Goal: Task Accomplishment & Management: Manage account settings

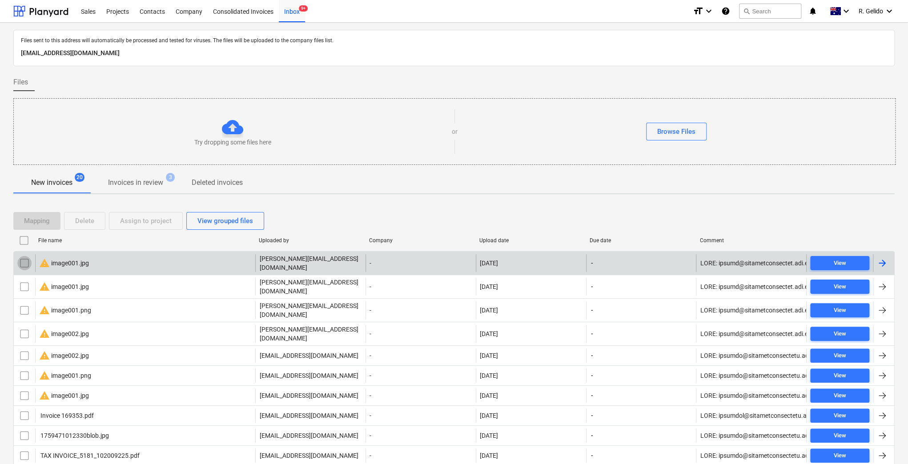
click at [20, 264] on input "checkbox" at bounding box center [24, 263] width 14 height 14
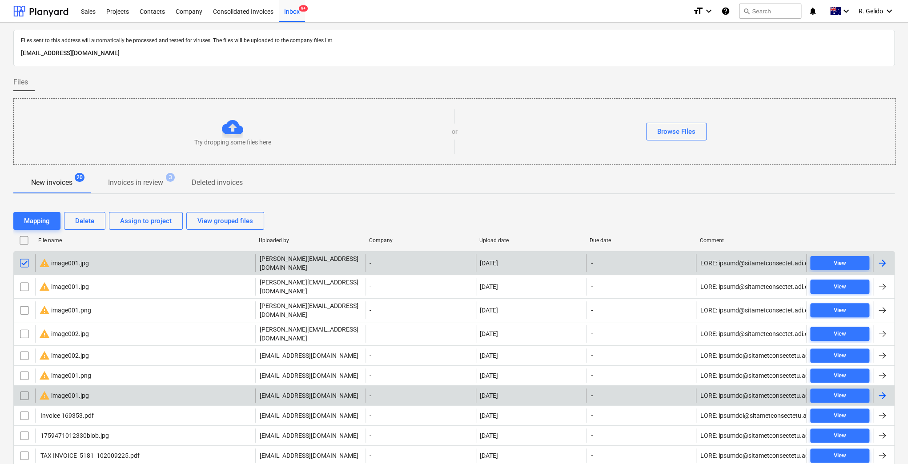
click at [27, 389] on input "checkbox" at bounding box center [24, 396] width 14 height 14
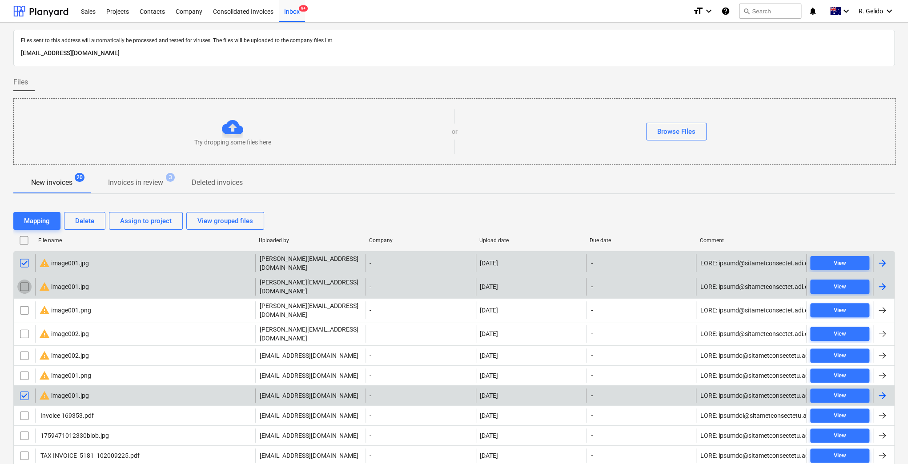
click at [24, 280] on input "checkbox" at bounding box center [24, 287] width 14 height 14
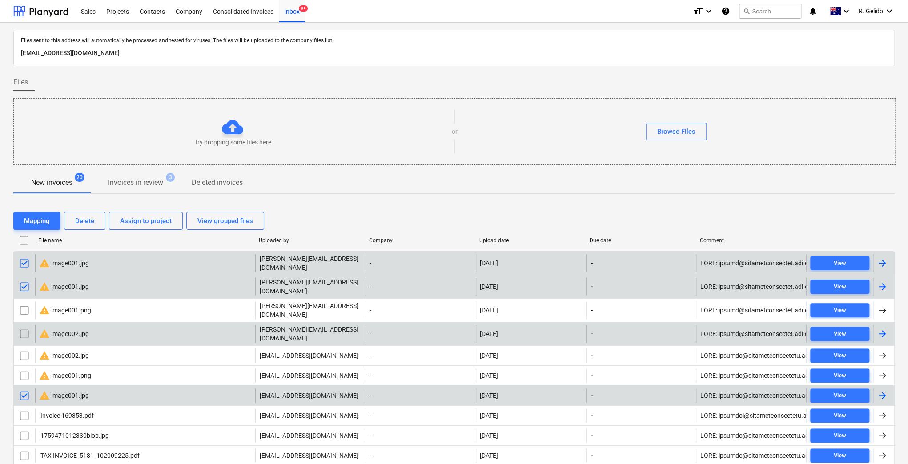
drag, startPoint x: 27, startPoint y: 296, endPoint x: 27, endPoint y: 312, distance: 15.6
click at [27, 303] on input "checkbox" at bounding box center [24, 310] width 14 height 14
click at [27, 327] on input "checkbox" at bounding box center [24, 334] width 14 height 14
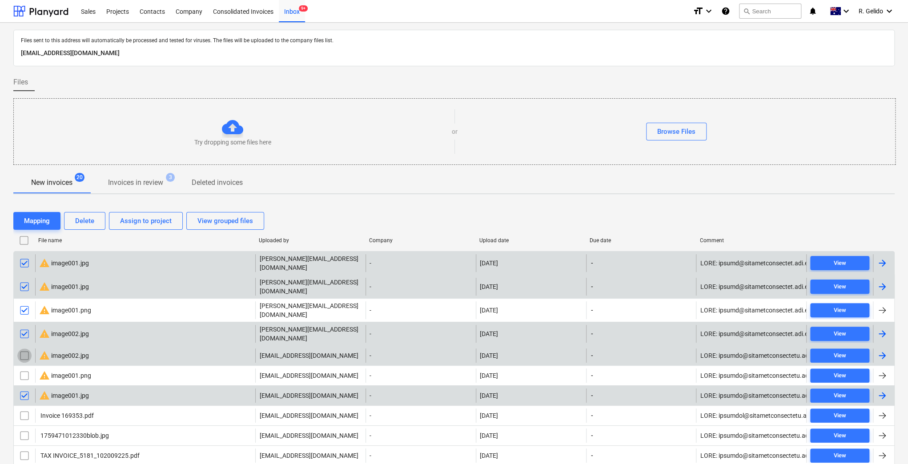
click at [28, 348] on input "checkbox" at bounding box center [24, 355] width 14 height 14
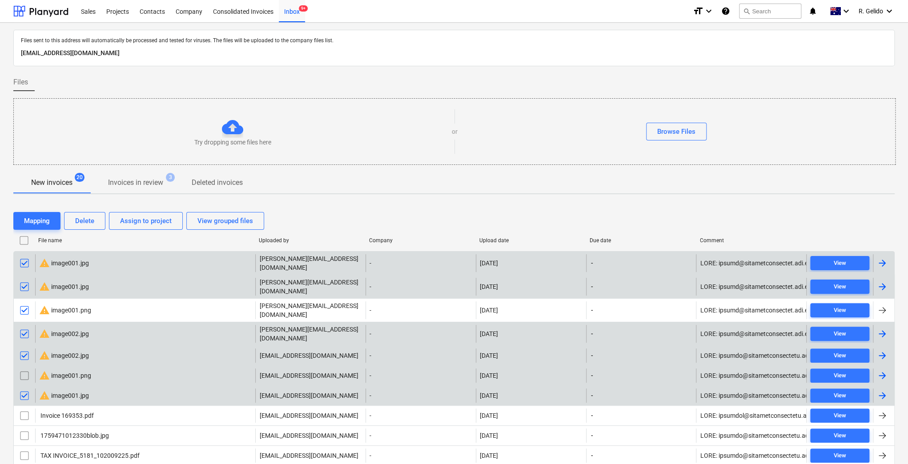
click at [25, 368] on input "checkbox" at bounding box center [24, 375] width 14 height 14
click at [80, 218] on div "Delete" at bounding box center [84, 221] width 19 height 12
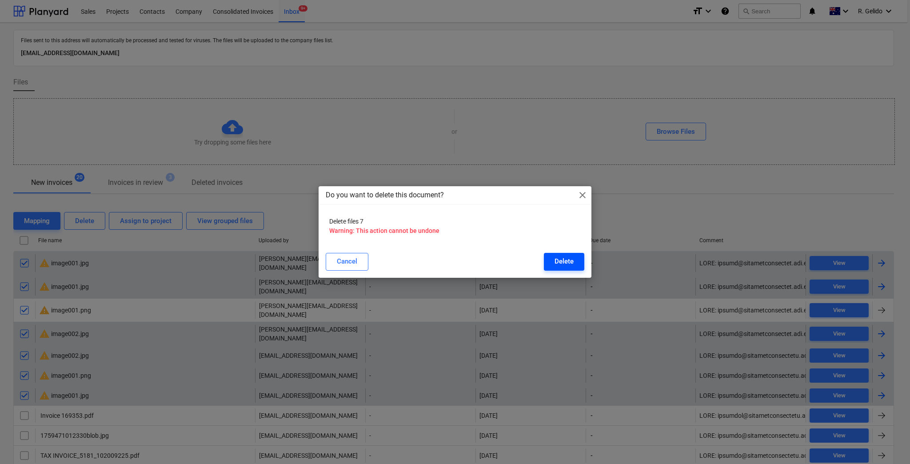
click at [555, 264] on div "Delete" at bounding box center [564, 262] width 19 height 12
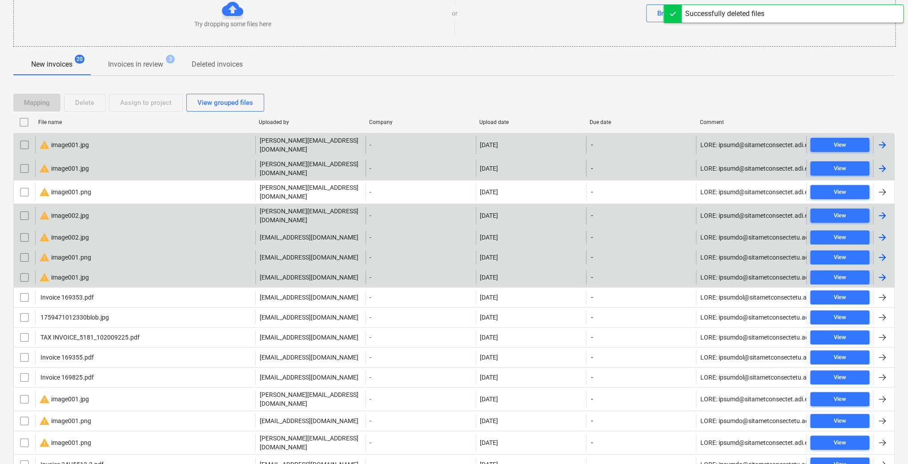
scroll to position [77, 0]
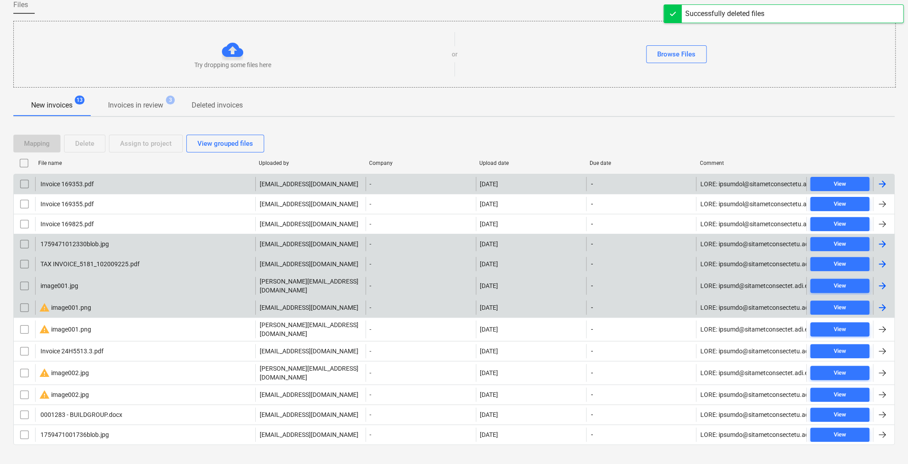
click at [18, 303] on input "checkbox" at bounding box center [24, 307] width 14 height 14
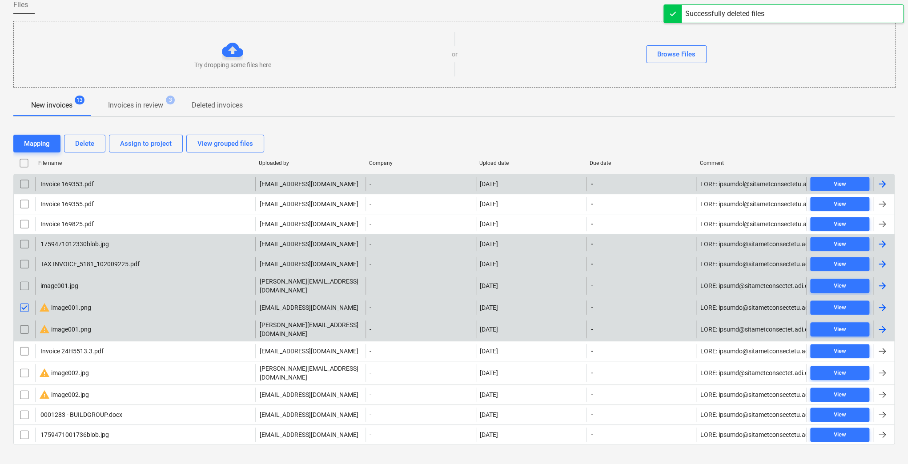
click at [27, 326] on input "checkbox" at bounding box center [24, 329] width 14 height 14
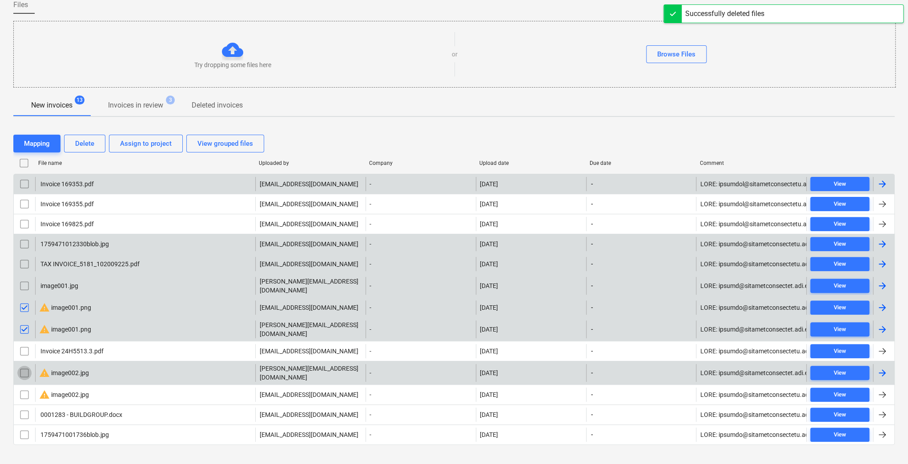
click at [23, 366] on input "checkbox" at bounding box center [24, 373] width 14 height 14
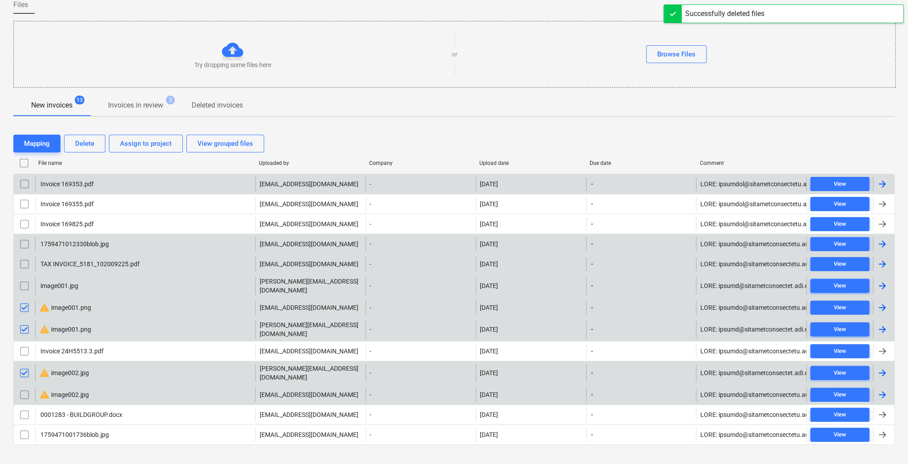
click at [26, 389] on input "checkbox" at bounding box center [24, 395] width 14 height 14
click at [90, 145] on div "Delete" at bounding box center [84, 144] width 19 height 12
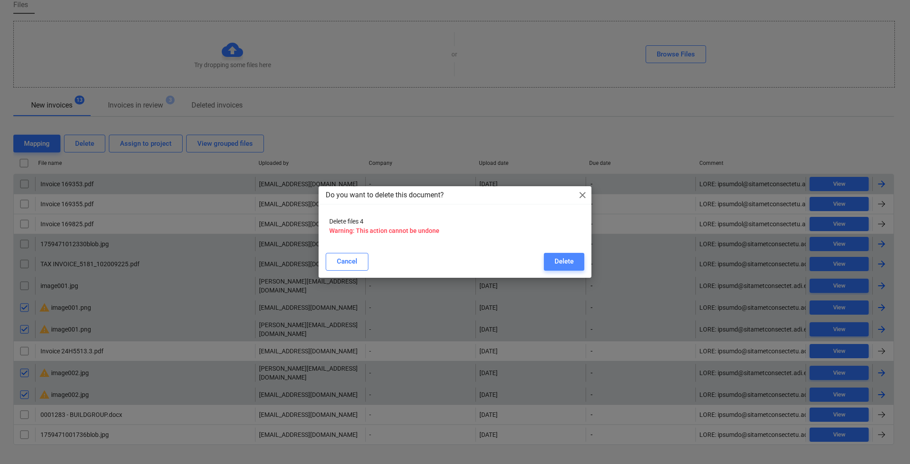
click at [568, 264] on div "Delete" at bounding box center [564, 262] width 19 height 12
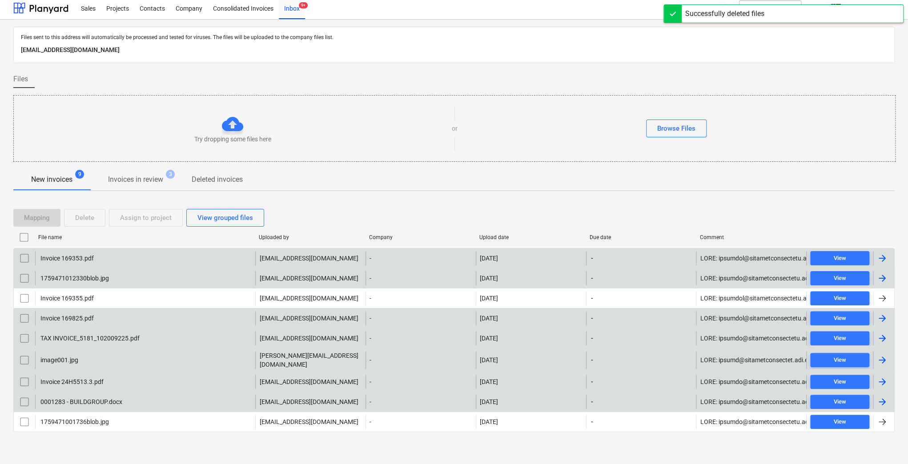
scroll to position [0, 0]
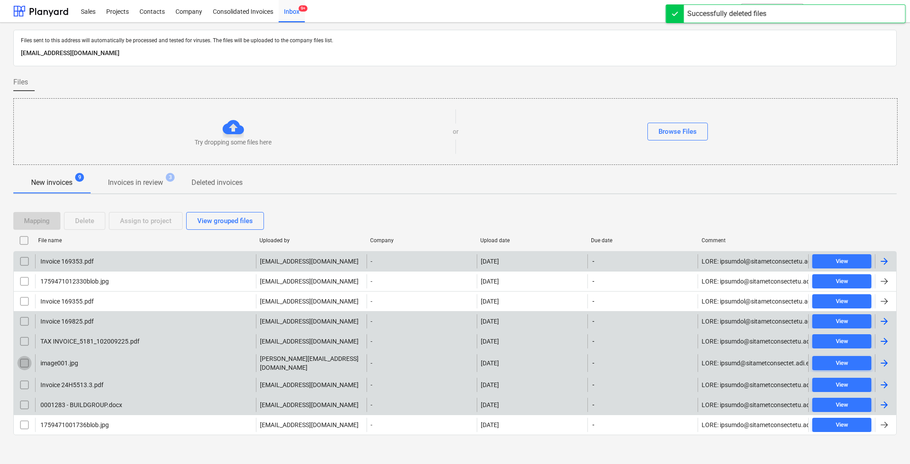
click at [21, 357] on input "checkbox" at bounding box center [24, 363] width 14 height 14
click at [69, 260] on div "Invoice 169353.pdf" at bounding box center [66, 261] width 55 height 7
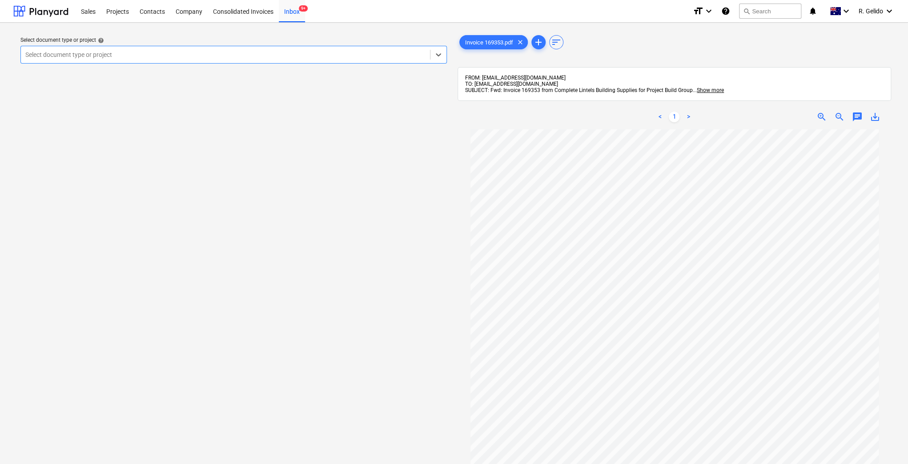
drag, startPoint x: 382, startPoint y: 286, endPoint x: 379, endPoint y: 264, distance: 21.6
click at [382, 286] on div "Select document type or project help option , selected. Select is focused ,type…" at bounding box center [233, 301] width 441 height 542
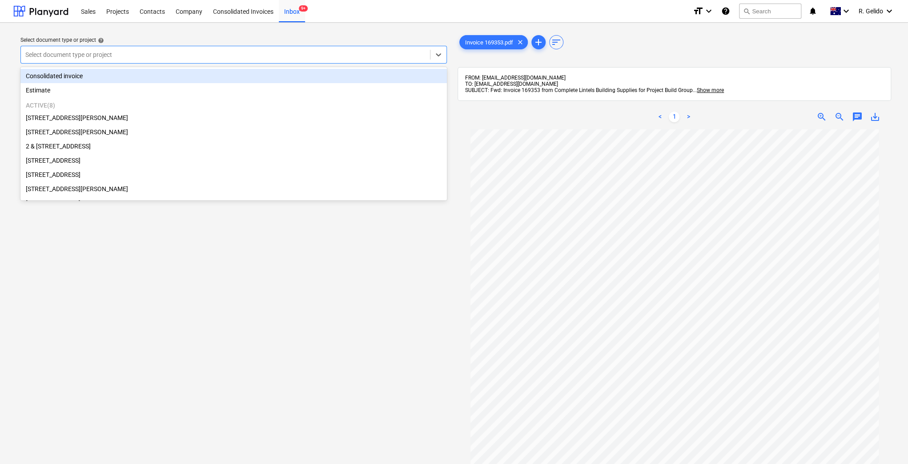
click at [168, 58] on div at bounding box center [225, 54] width 400 height 9
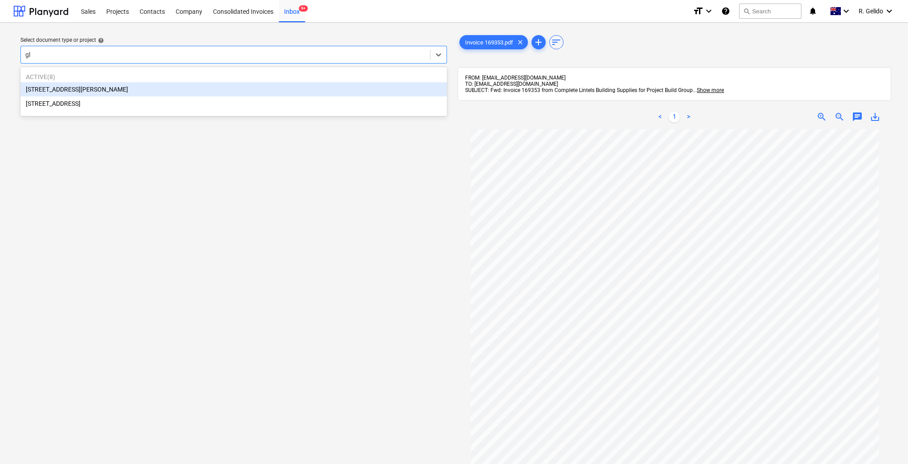
type input "gla"
click at [141, 88] on div "[STREET_ADDRESS][PERSON_NAME]" at bounding box center [233, 89] width 426 height 14
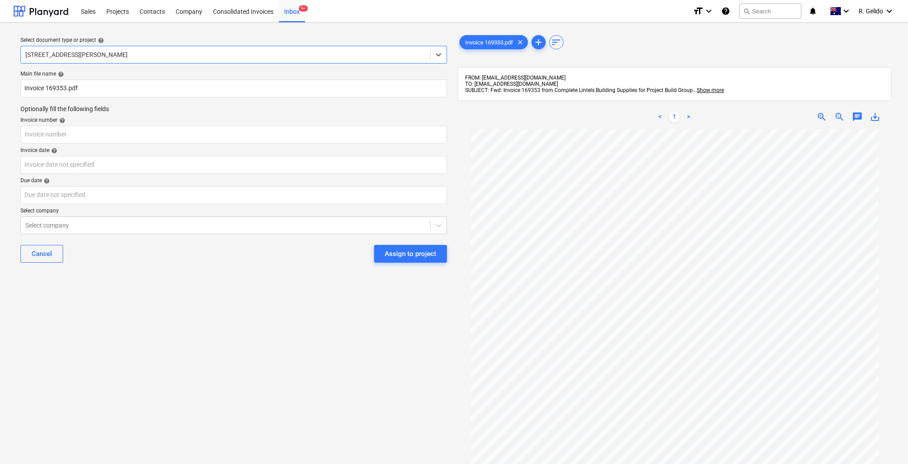
click at [18, 85] on div "Main file name help Invoice 169353.pdf Optionally fill the following fields Inv…" at bounding box center [233, 170] width 433 height 206
click at [20, 85] on input "Invoice 169353.pdf" at bounding box center [233, 89] width 426 height 18
click at [102, 91] on input "Complete Lintels Invoice 169353.pdf" at bounding box center [233, 89] width 426 height 18
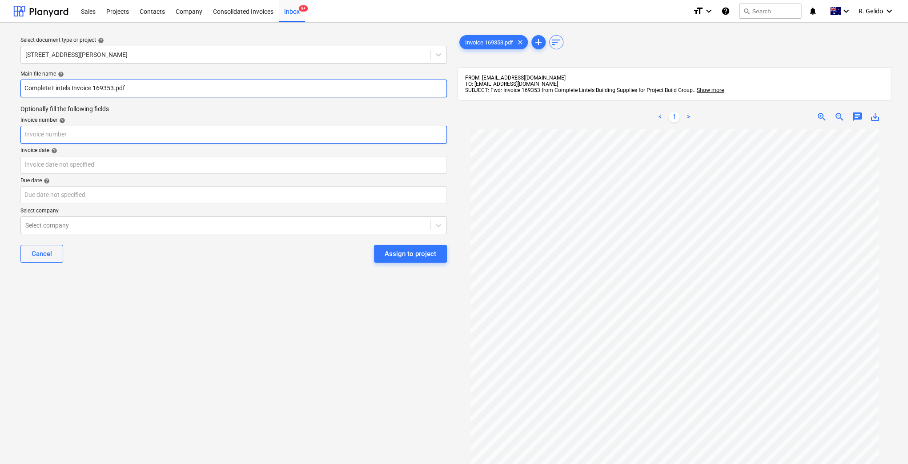
type input "Complete Lintels Invoice 169353.pdf"
click at [78, 132] on input "text" at bounding box center [233, 135] width 426 height 18
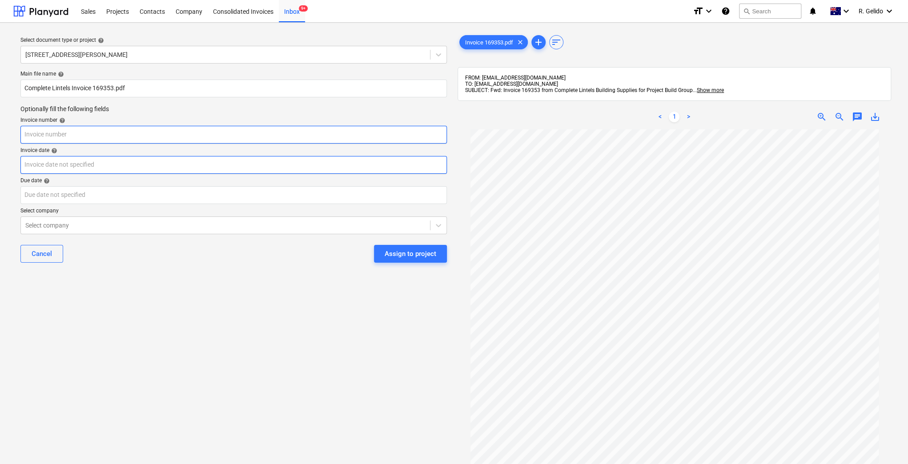
paste input "169353"
type input "169353"
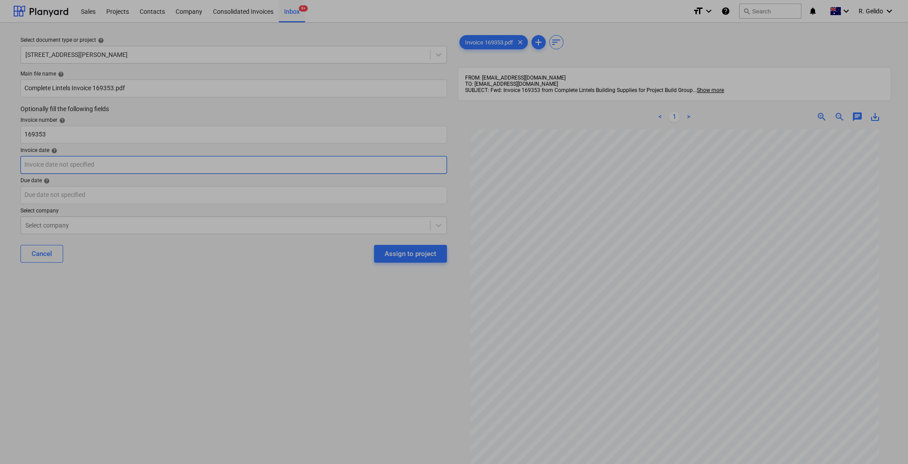
click at [61, 162] on body "Sales Projects Contacts Company Consolidated Invoices Inbox 9+ format_size keyb…" at bounding box center [454, 232] width 908 height 464
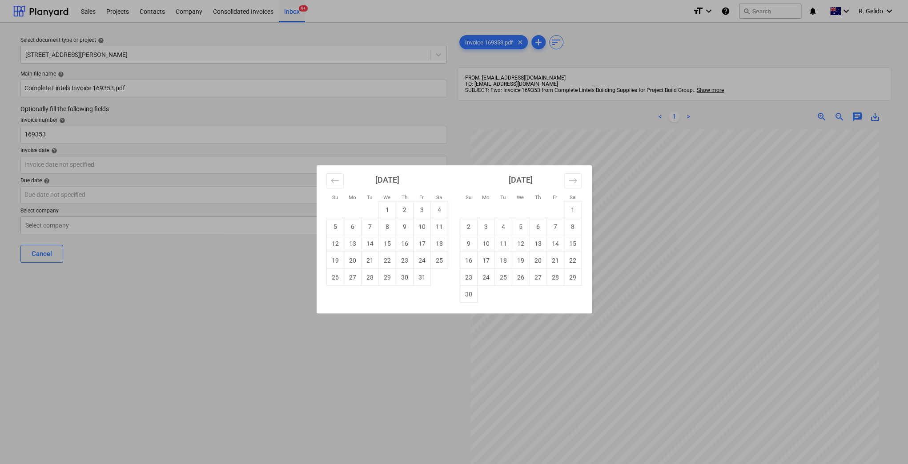
click at [577, 358] on div "Su Mo Tu We Th Fr Sa Su Mo Tu We Th Fr Sa [DATE] 1 2 3 4 5 6 7 8 9 10 11 12 13 …" at bounding box center [454, 232] width 908 height 464
click at [92, 164] on body "Sales Projects Contacts Company Consolidated Invoices Inbox 9+ format_size keyb…" at bounding box center [454, 232] width 908 height 464
click at [423, 206] on td "3" at bounding box center [421, 209] width 17 height 17
type input "[DATE]"
click at [112, 188] on body "Sales Projects Contacts Company Consolidated Invoices Inbox 9+ format_size keyb…" at bounding box center [454, 232] width 908 height 464
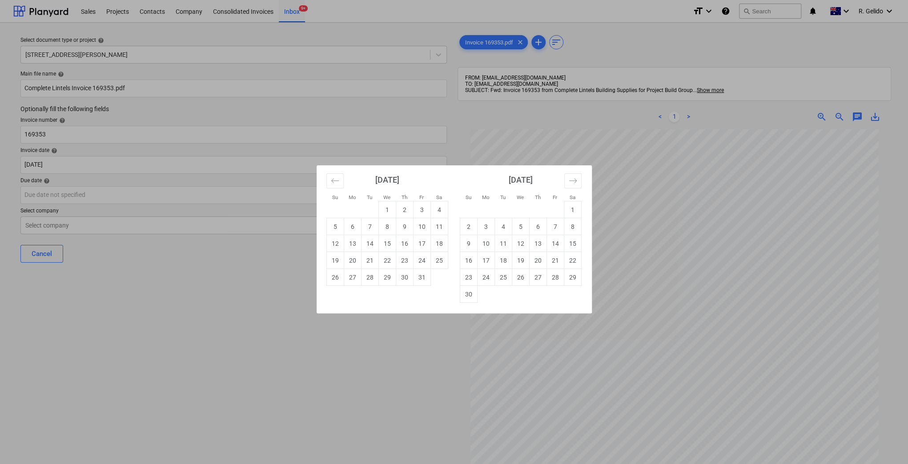
click at [633, 364] on div "Su Mo Tu We Th Fr Sa Su Mo Tu We Th Fr Sa [DATE] 1 2 3 4 5 6 7 8 9 10 11 12 13 …" at bounding box center [454, 232] width 908 height 464
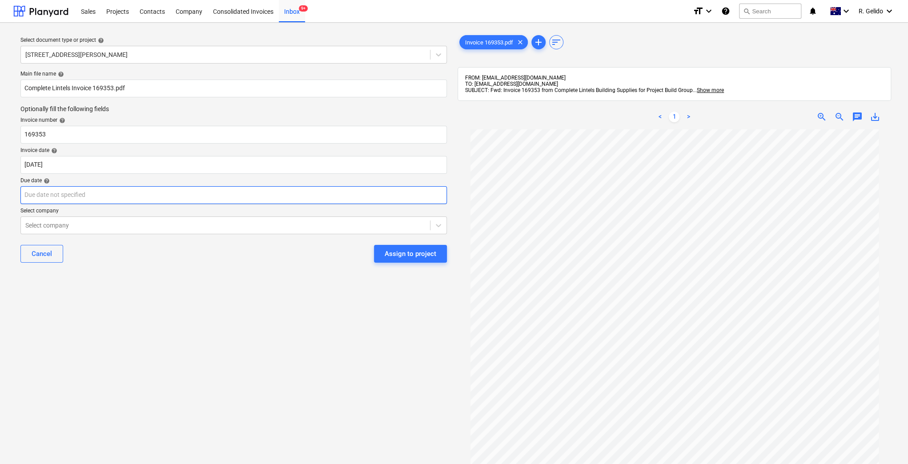
click at [75, 196] on body "Sales Projects Contacts Company Consolidated Invoices Inbox 9+ format_size keyb…" at bounding box center [454, 232] width 908 height 464
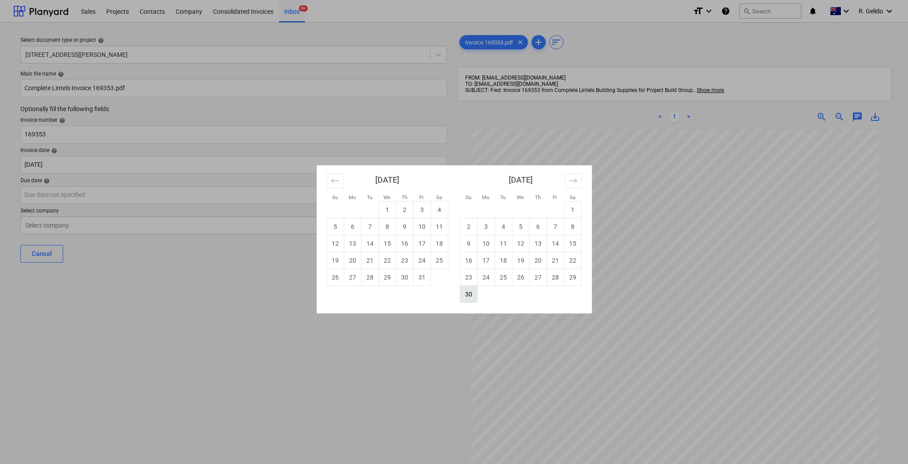
click at [475, 288] on td "30" at bounding box center [468, 294] width 17 height 17
type input "[DATE]"
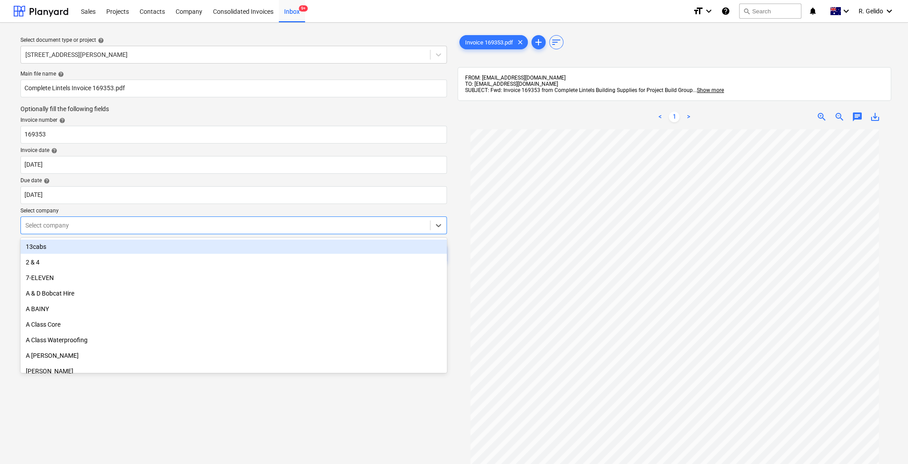
click at [176, 231] on div "Select company" at bounding box center [225, 225] width 409 height 12
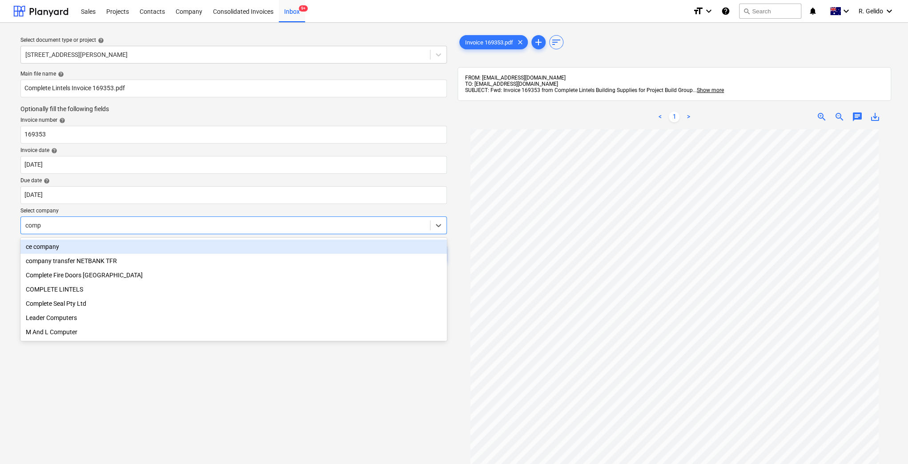
type input "compl"
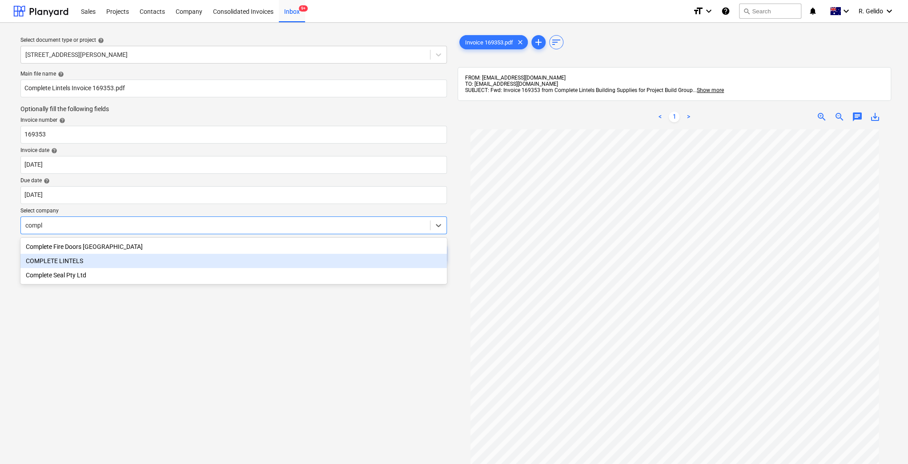
click at [118, 258] on div "COMPLETE LINTELS" at bounding box center [233, 261] width 426 height 14
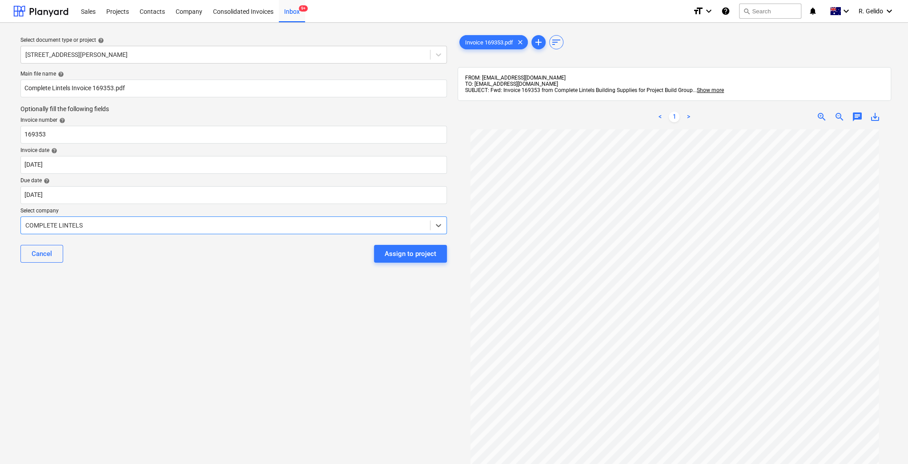
click at [246, 327] on div "Select document type or project help 8 Chapman Street, Gladesville Main file na…" at bounding box center [233, 301] width 441 height 542
click at [409, 256] on div "Assign to project" at bounding box center [410, 254] width 52 height 12
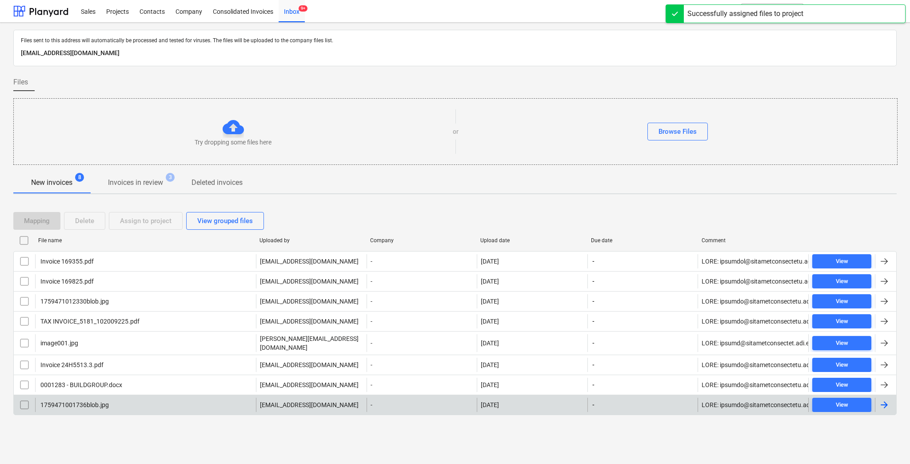
click at [131, 403] on div "1759471001736blob.jpg" at bounding box center [145, 405] width 221 height 14
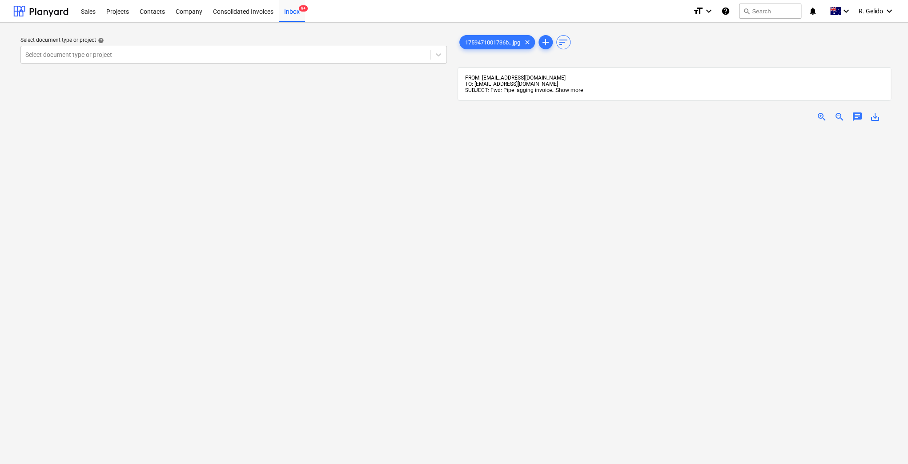
click at [569, 89] on span "Show more" at bounding box center [569, 90] width 27 height 6
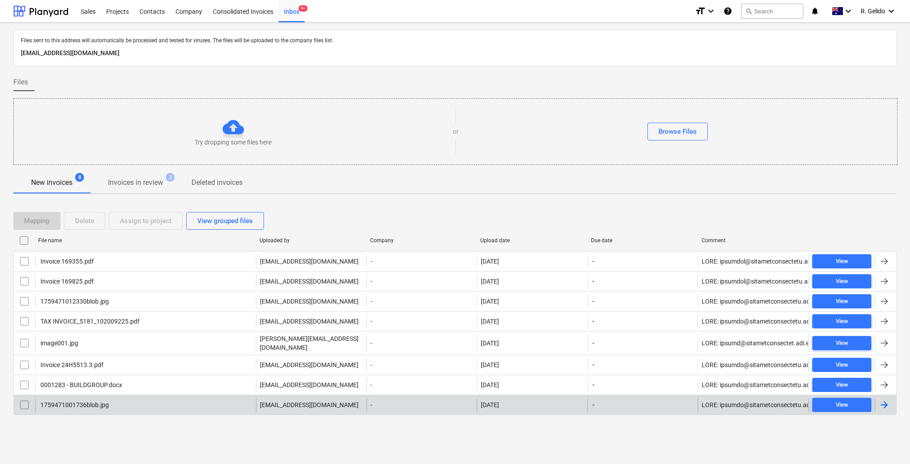
click at [139, 398] on div "1759471001736blob.jpg" at bounding box center [145, 405] width 221 height 14
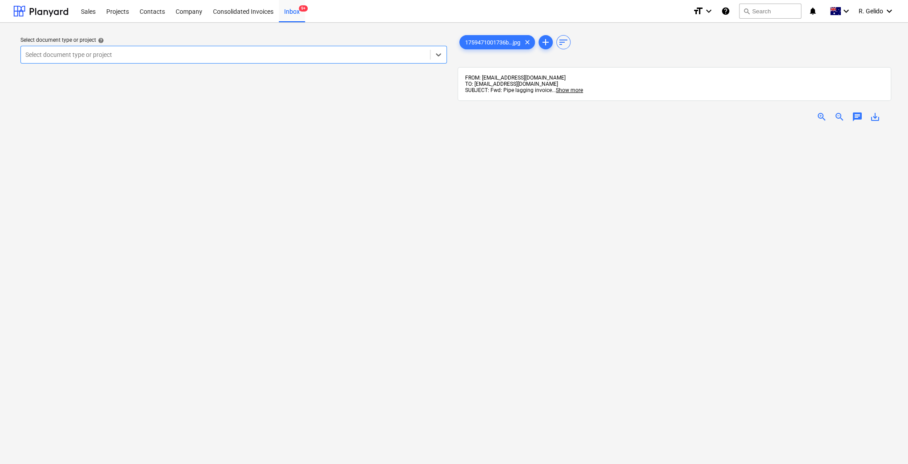
click at [685, 129] on img at bounding box center [674, 129] width 217 height 0
click at [572, 92] on span "Show more" at bounding box center [569, 90] width 27 height 6
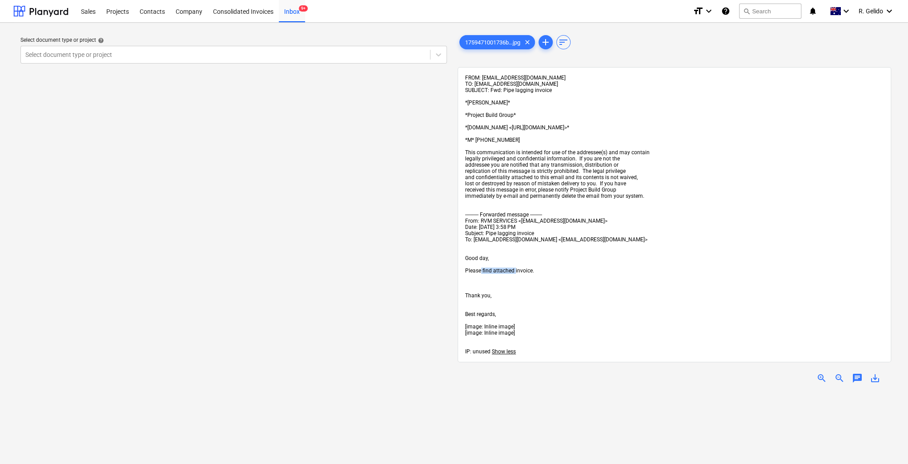
drag, startPoint x: 480, startPoint y: 277, endPoint x: 514, endPoint y: 275, distance: 34.3
click at [514, 274] on span "Please find attached invoice." at bounding box center [499, 271] width 69 height 6
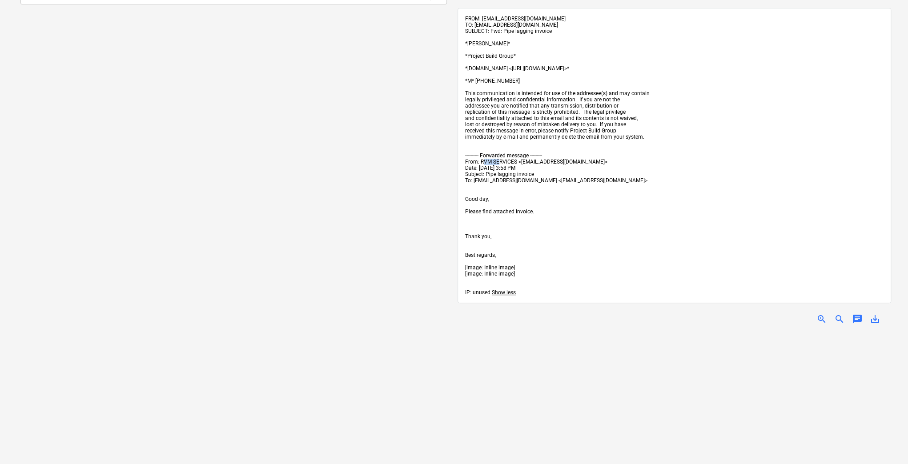
drag, startPoint x: 484, startPoint y: 165, endPoint x: 498, endPoint y: 165, distance: 13.8
click at [498, 165] on span "From: RVM SERVICES <rvminsulation@yahoo.com>" at bounding box center [536, 162] width 142 height 6
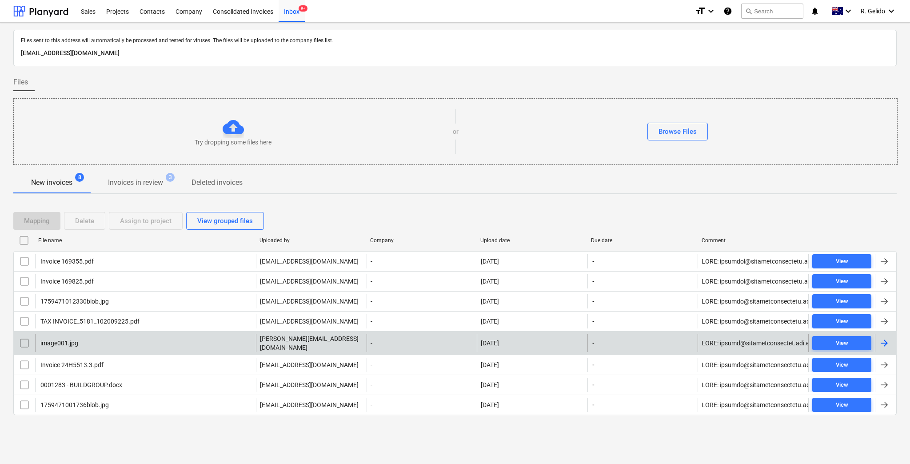
click at [109, 344] on div "image001.jpg" at bounding box center [145, 343] width 221 height 18
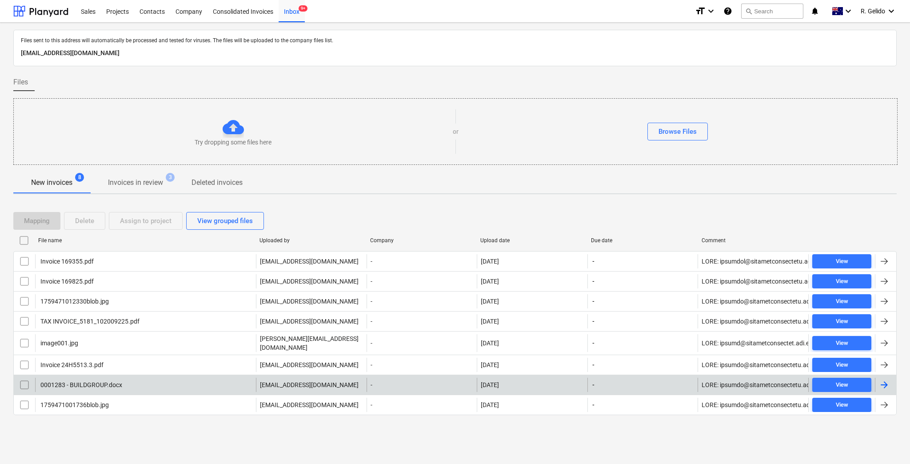
click at [89, 381] on div "0001283 - BUILDGROUP.docx" at bounding box center [80, 384] width 83 height 7
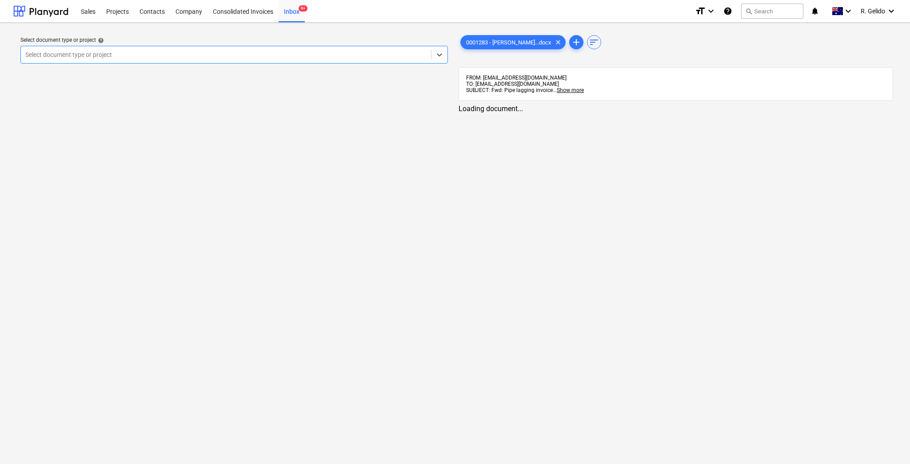
click at [573, 94] on div "FROM: charbel@projectbuildgroup.com.au TO: 238ce47a-bcf9-4a35-94a4-54cf7d692ef7…" at bounding box center [676, 84] width 435 height 34
click at [572, 89] on span "Show more" at bounding box center [569, 90] width 27 height 6
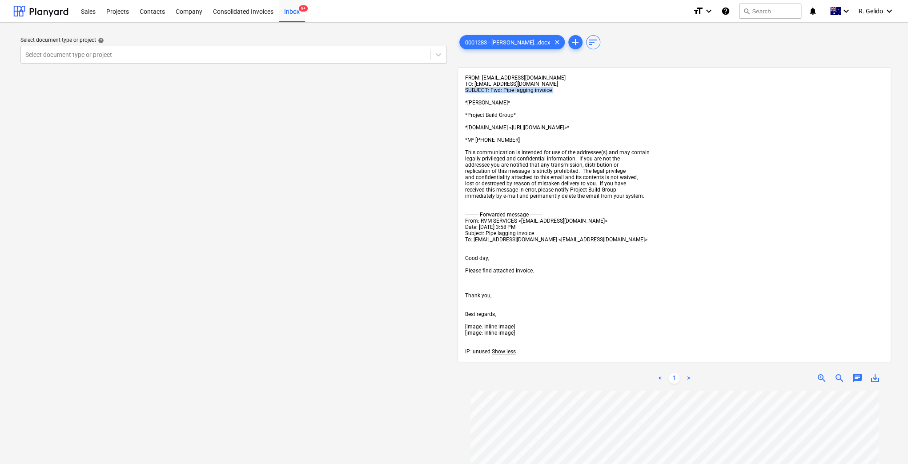
click at [572, 89] on div "FROM: charbel@projectbuildgroup.com.au TO: 238ce47a-bcf9-4a35-94a4-54cf7d692ef7…" at bounding box center [674, 215] width 418 height 280
click at [509, 355] on span "Show less" at bounding box center [504, 351] width 24 height 6
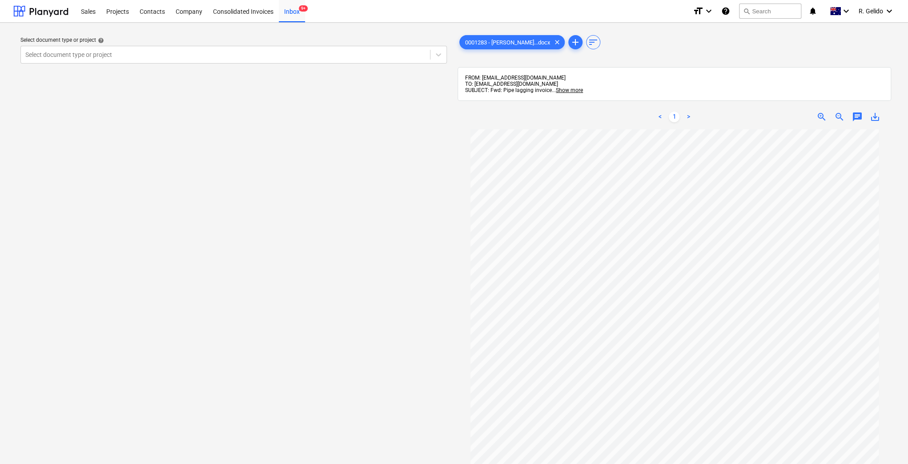
scroll to position [59, 0]
click at [288, 18] on div "Inbox 9+" at bounding box center [292, 11] width 26 height 23
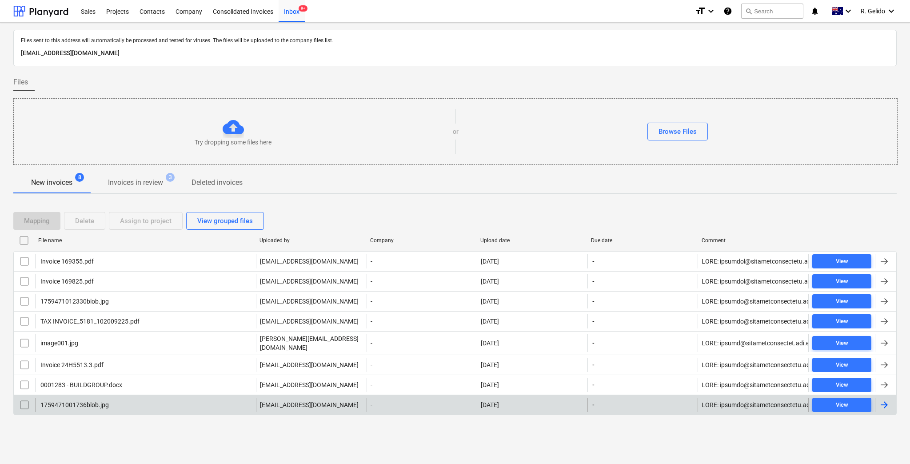
click at [20, 398] on input "checkbox" at bounding box center [24, 405] width 14 height 14
click at [91, 216] on div "Delete" at bounding box center [84, 221] width 19 height 12
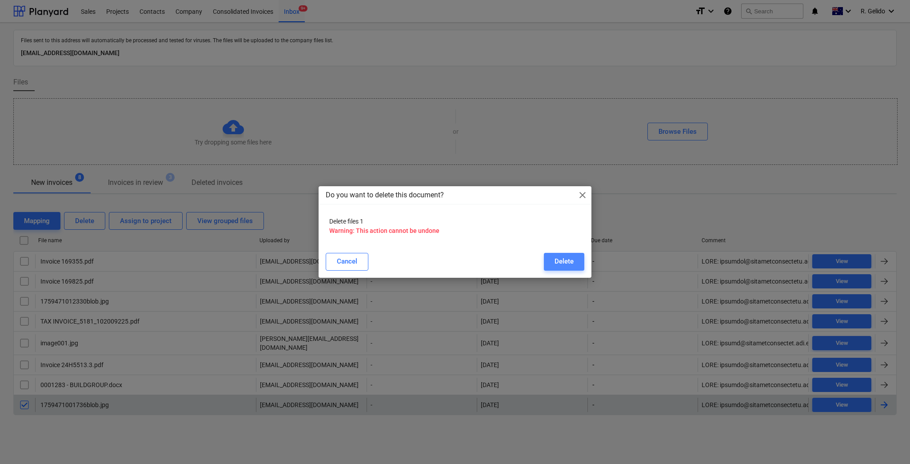
click at [564, 263] on div "Delete" at bounding box center [564, 262] width 19 height 12
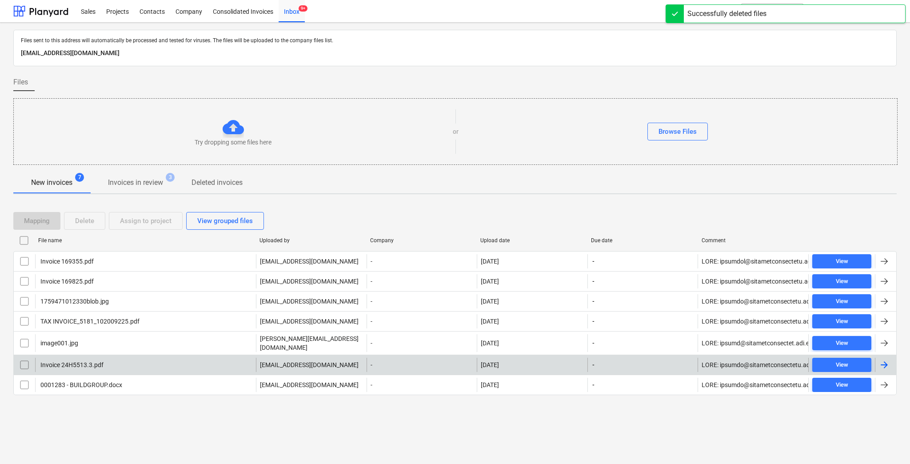
click at [135, 368] on div "Invoice 24H5513.3.pdf charbel@projectbuildgroup.com.au - 08.10.2025 - View" at bounding box center [455, 365] width 884 height 20
click at [90, 361] on div "Invoice 24H5513.3.pdf" at bounding box center [71, 364] width 64 height 7
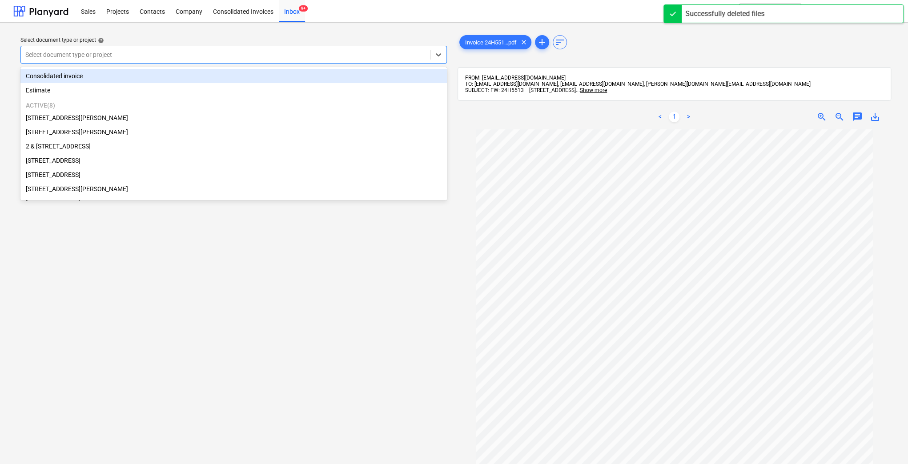
click at [333, 55] on div at bounding box center [225, 54] width 400 height 9
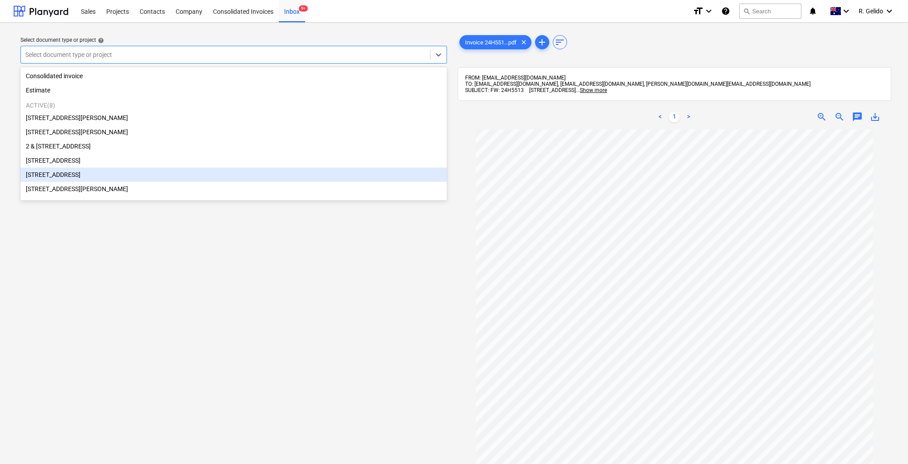
click at [420, 372] on div "Select document type or project help option 2 Kaga Place, Marsfield focused, 7 …" at bounding box center [233, 301] width 441 height 542
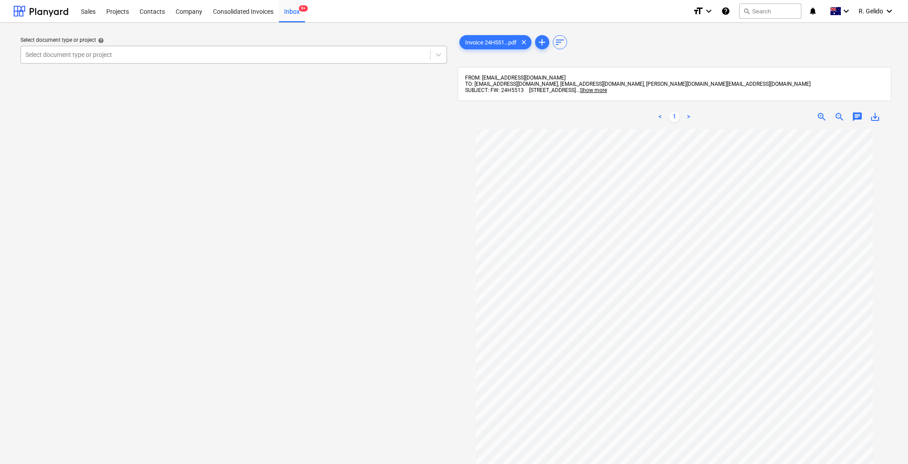
click at [308, 56] on div at bounding box center [225, 54] width 400 height 9
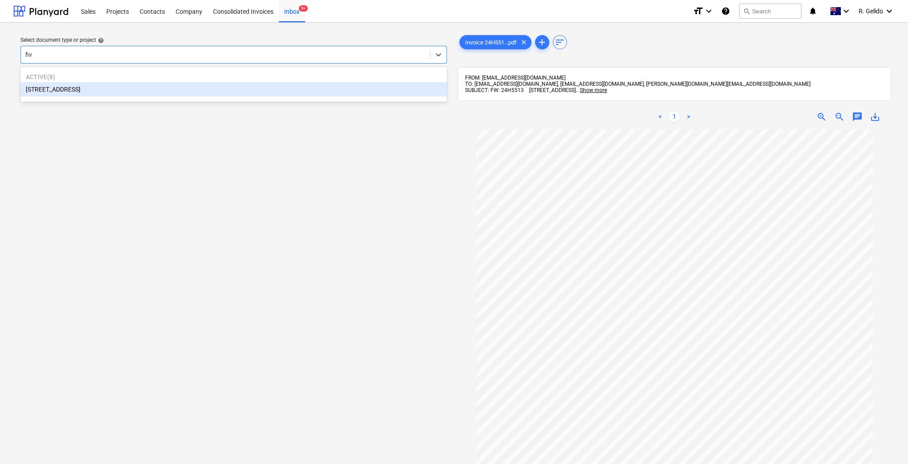
type input "five"
click at [202, 87] on div "[STREET_ADDRESS]" at bounding box center [233, 89] width 426 height 14
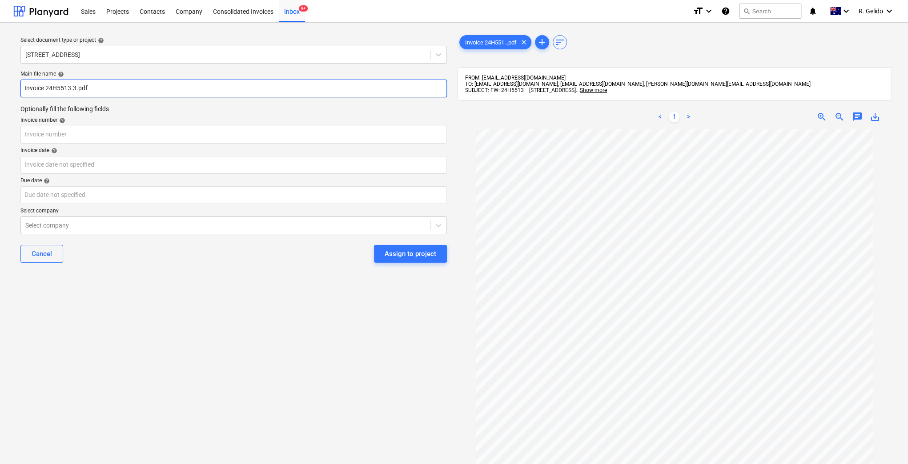
click at [25, 87] on input "Invoice 24H5513.3.pdf" at bounding box center [233, 89] width 426 height 18
click at [115, 87] on input "[PERSON_NAME] Engineering Invoice 24H5513.3.pdf" at bounding box center [233, 89] width 426 height 18
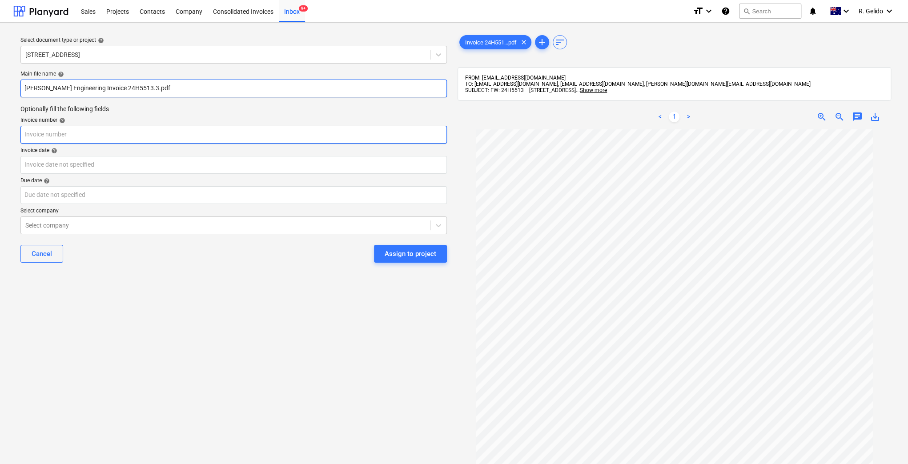
type input "[PERSON_NAME] Engineering Invoice 24H5513.3.pdf"
click at [101, 140] on input "text" at bounding box center [233, 135] width 426 height 18
paste input "24H5513.3"
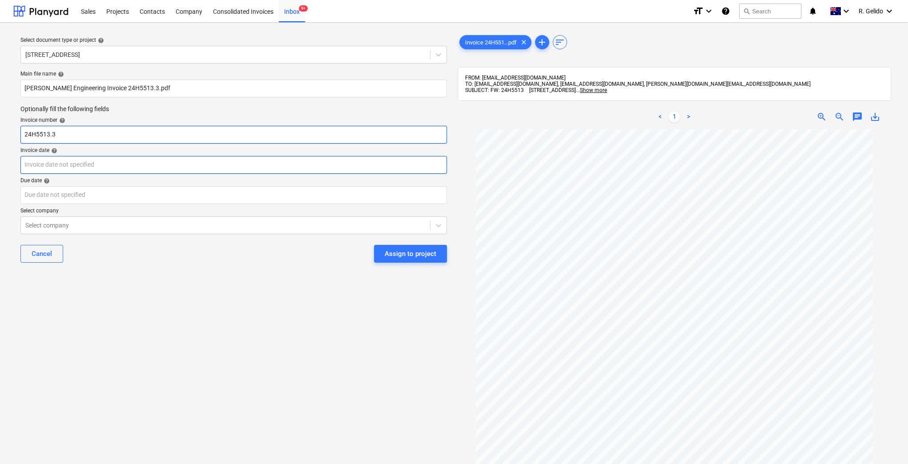
type input "24H5513.3"
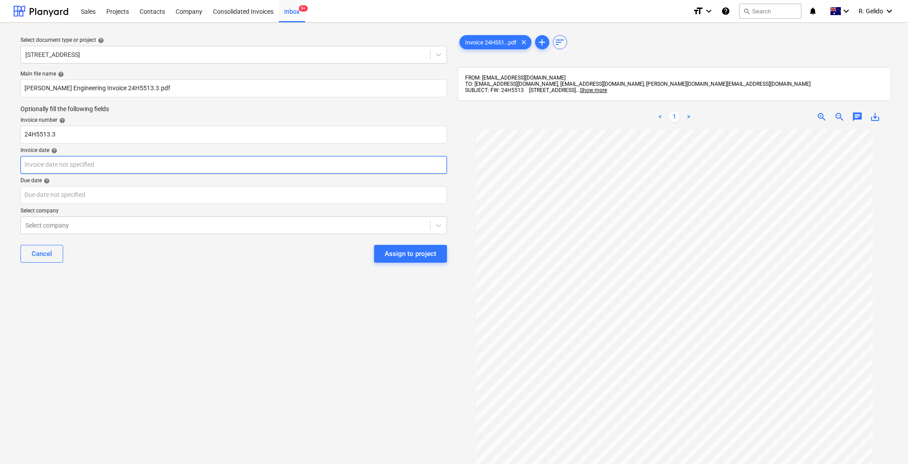
click at [91, 164] on body "Sales Projects Contacts Company Consolidated Invoices Inbox 9+ format_size keyb…" at bounding box center [454, 232] width 908 height 464
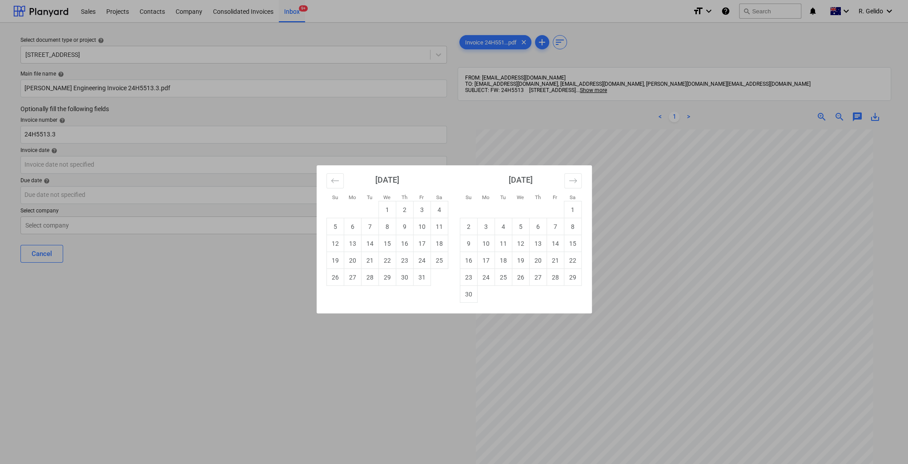
click at [336, 380] on div "Su Mo Tu We Th Fr Sa Su Mo Tu We Th Fr Sa [DATE] 1 2 3 4 5 6 7 8 9 10 11 12 13 …" at bounding box center [454, 232] width 908 height 464
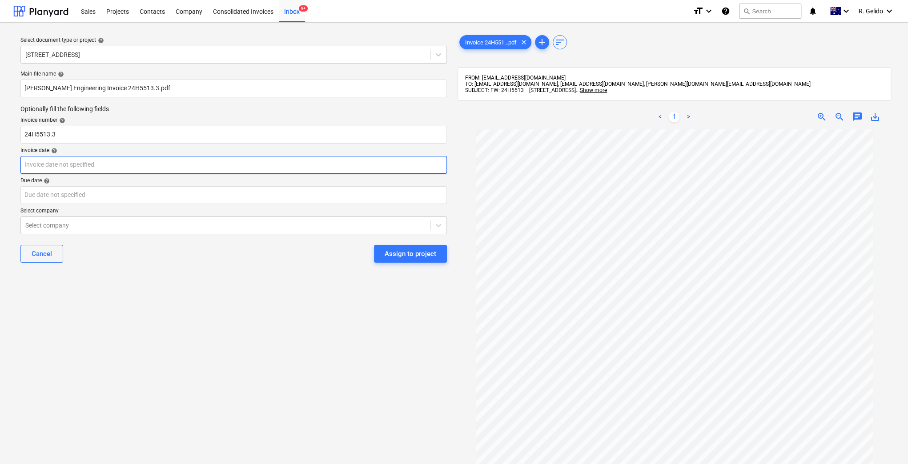
click at [81, 165] on body "Sales Projects Contacts Company Consolidated Invoices Inbox 9+ format_size keyb…" at bounding box center [454, 232] width 908 height 464
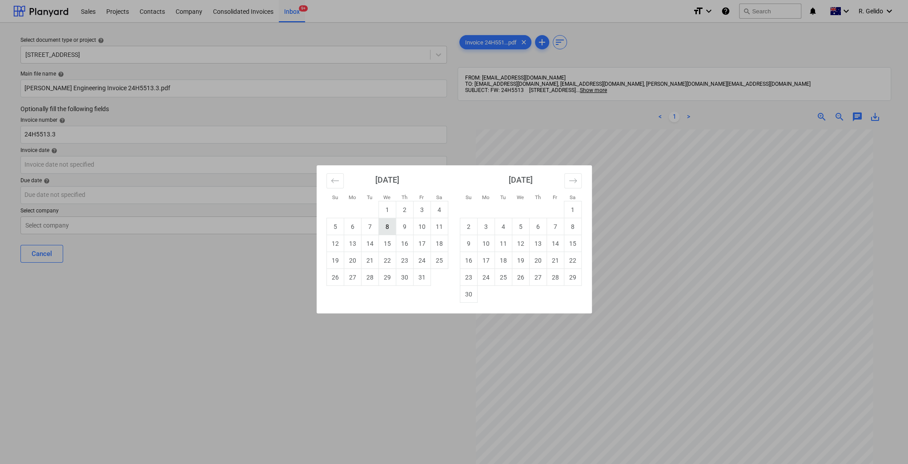
click at [384, 229] on td "8" at bounding box center [386, 226] width 17 height 17
type input "[DATE]"
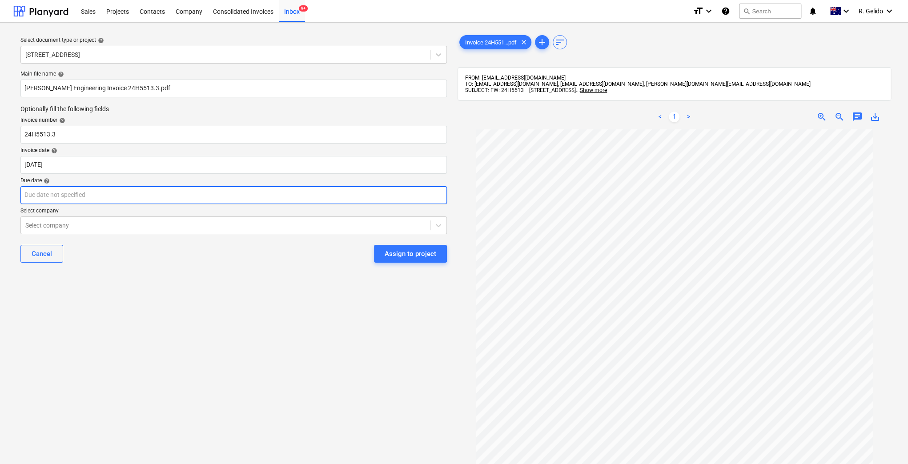
click at [89, 195] on body "Sales Projects Contacts Company Consolidated Invoices Inbox 9+ format_size keyb…" at bounding box center [454, 232] width 908 height 464
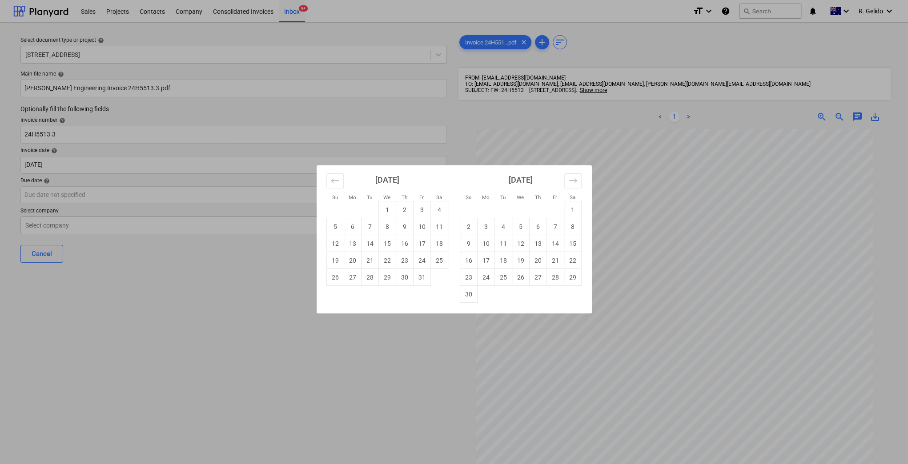
click at [277, 363] on div "Su Mo Tu We Th Fr Sa Su Mo Tu We Th Fr Sa [DATE] 1 2 3 4 5 6 7 8 9 10 11 12 13 …" at bounding box center [454, 232] width 908 height 464
click at [137, 191] on body "Sales Projects Contacts Company Consolidated Invoices Inbox 9+ format_size keyb…" at bounding box center [454, 232] width 908 height 464
click at [386, 258] on td "22" at bounding box center [386, 260] width 17 height 17
type input "[DATE]"
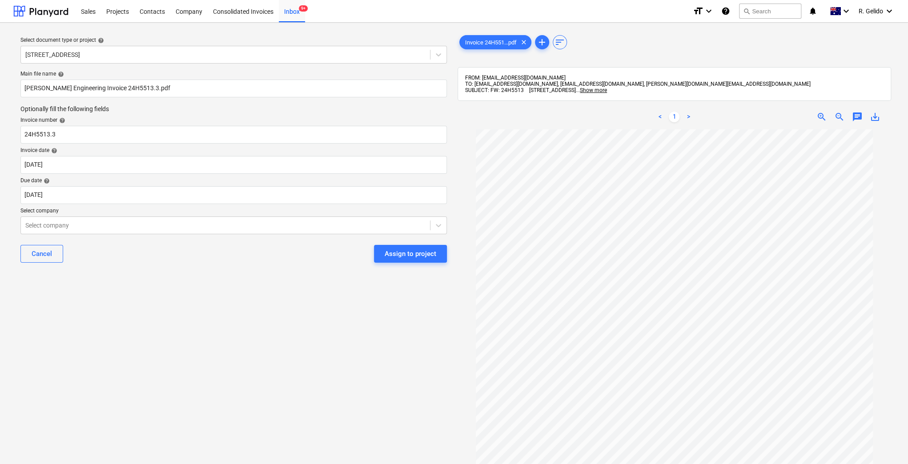
click at [258, 330] on div "Select document type or project help 38 Murralong Avenue Five Dock Main file na…" at bounding box center [233, 301] width 441 height 542
click at [161, 325] on div "Select document type or project help 38 Murralong Avenue Five Dock Main file na…" at bounding box center [233, 301] width 441 height 542
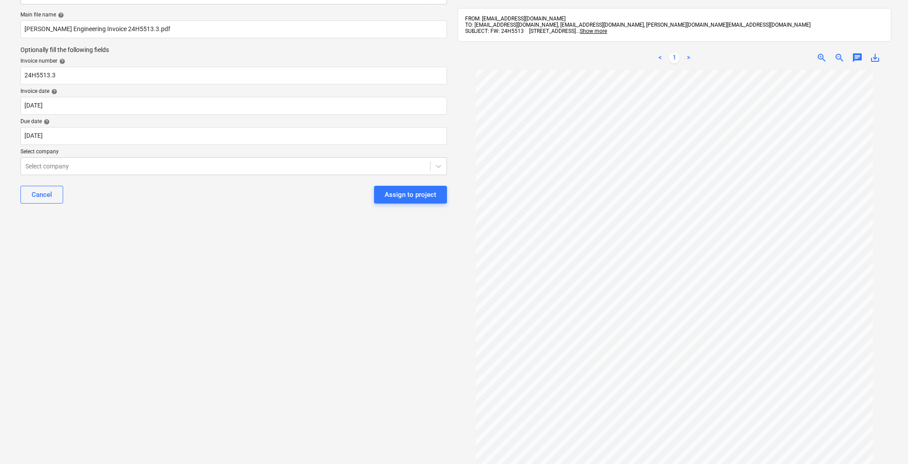
scroll to position [5, 0]
click at [177, 283] on div "Select document type or project help 38 Murralong Avenue Five Dock Main file na…" at bounding box center [233, 242] width 441 height 543
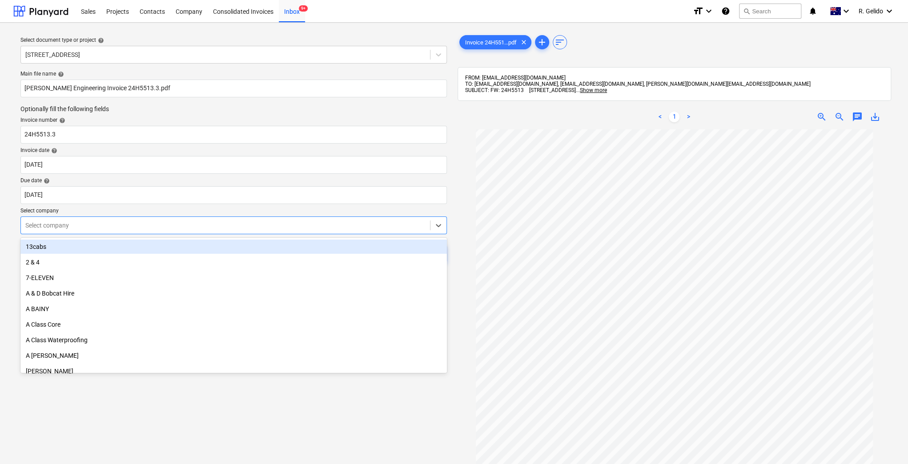
click at [175, 230] on div "Select company" at bounding box center [225, 225] width 409 height 12
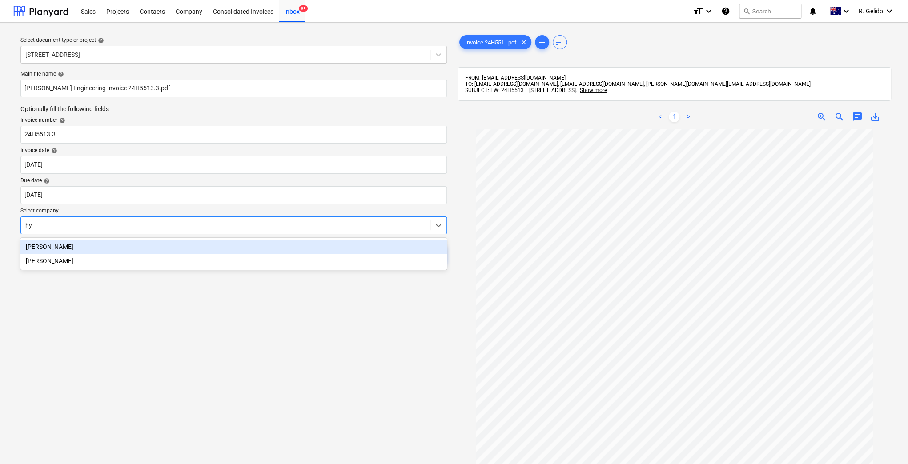
type input "hy"
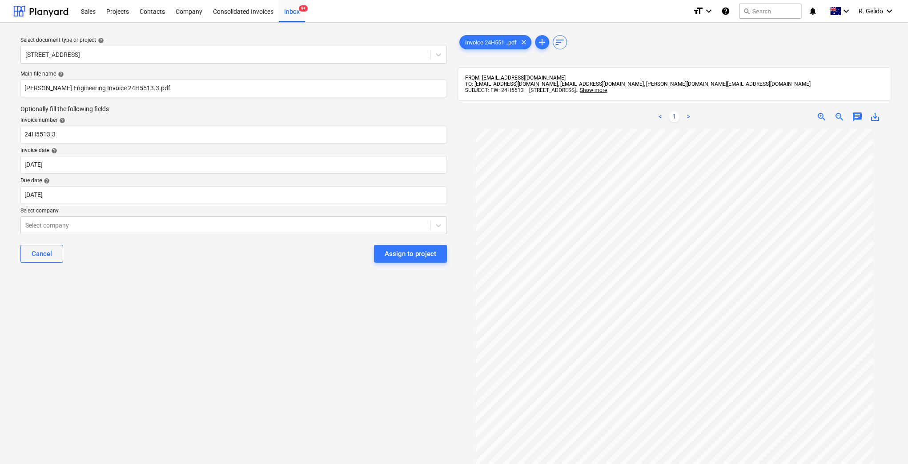
click at [294, 348] on div "Select document type or project help 38 Murralong Avenue Five Dock Main file na…" at bounding box center [233, 301] width 441 height 542
click at [208, 231] on div "Select company" at bounding box center [225, 225] width 409 height 12
type input "ffsfsfs"
click at [176, 228] on div at bounding box center [225, 225] width 400 height 9
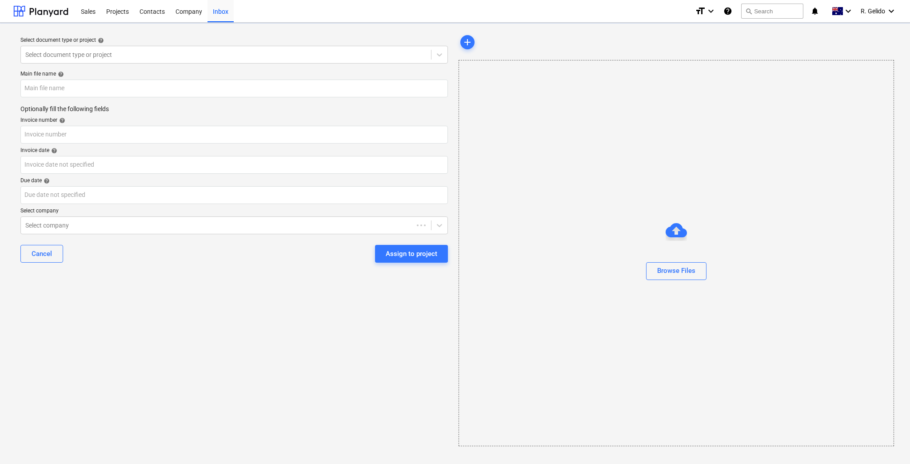
type input "Invoice 24H5513.3.pdf"
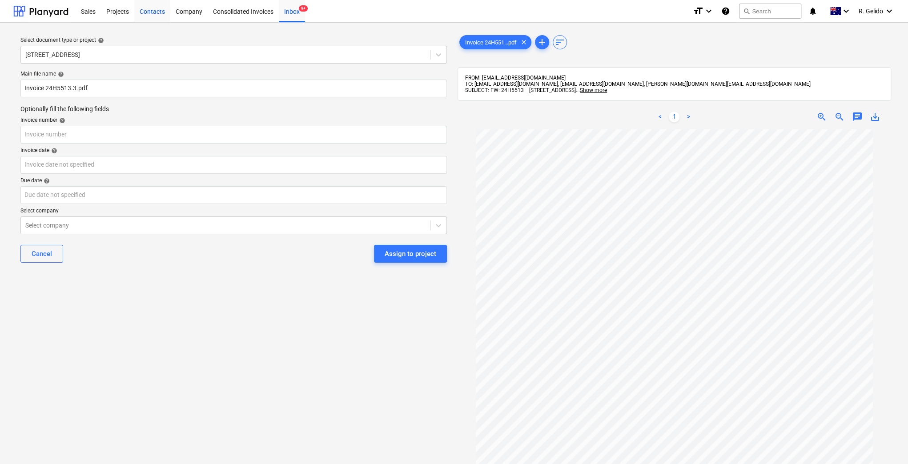
click at [148, 12] on div "Contacts" at bounding box center [152, 11] width 36 height 23
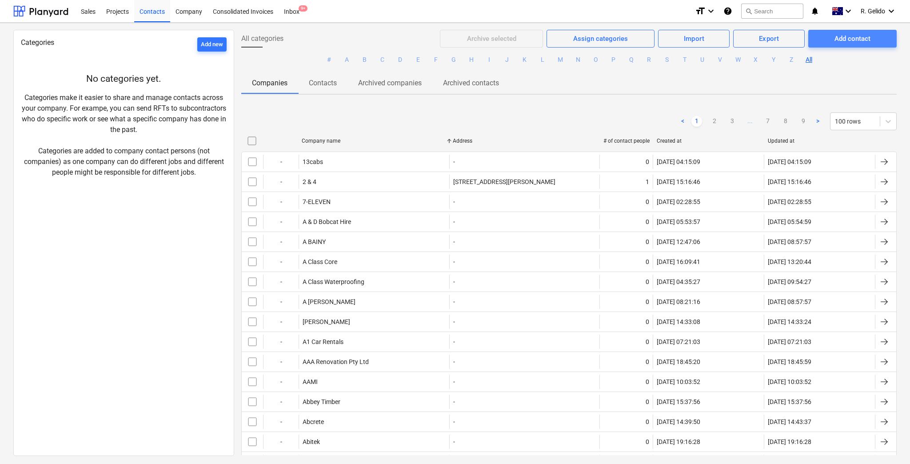
click at [882, 33] on span "Add contact" at bounding box center [852, 39] width 67 height 12
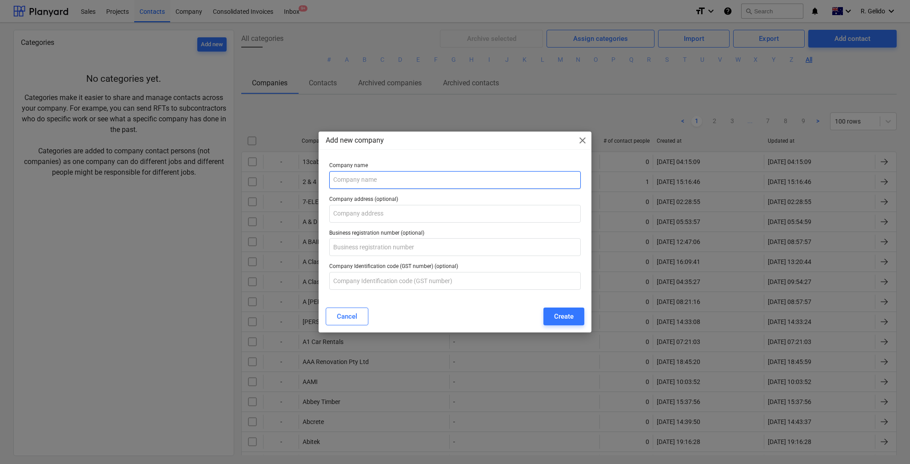
click at [377, 180] on input "text" at bounding box center [455, 180] width 252 height 18
type input "[PERSON_NAME] Engineering"
click at [567, 318] on div "Create" at bounding box center [564, 317] width 20 height 12
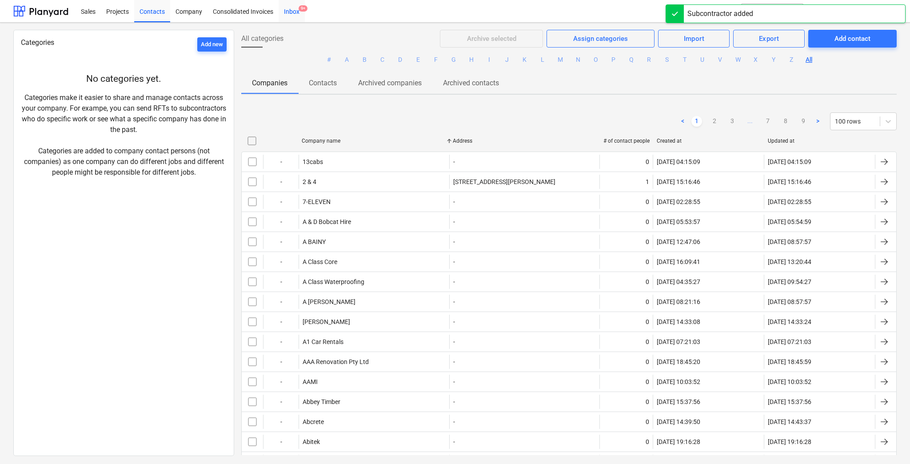
click at [302, 8] on span "9+" at bounding box center [303, 8] width 9 height 6
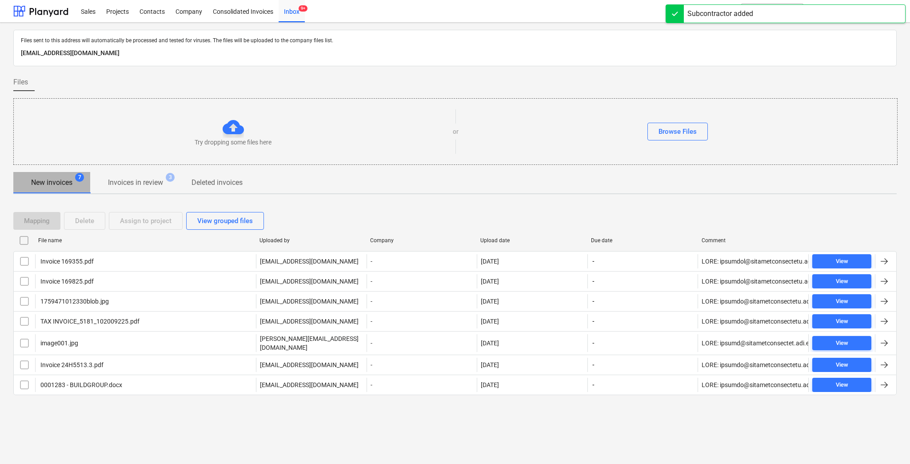
click at [55, 184] on p "New invoices" at bounding box center [51, 182] width 41 height 11
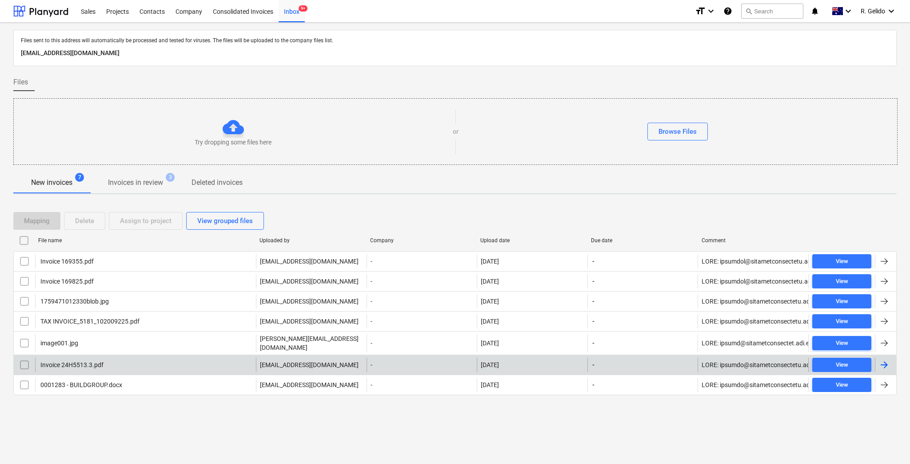
click at [107, 360] on div "Invoice 24H5513.3.pdf" at bounding box center [145, 365] width 221 height 14
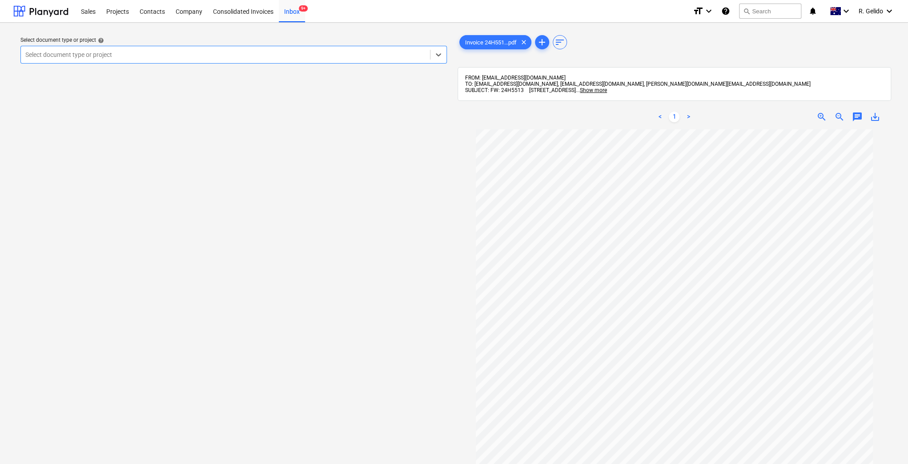
click at [244, 52] on div at bounding box center [225, 54] width 400 height 9
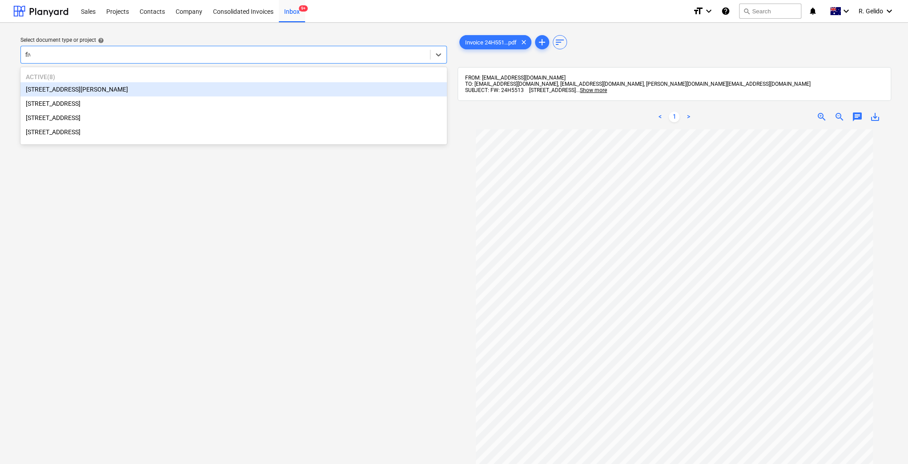
type input "five"
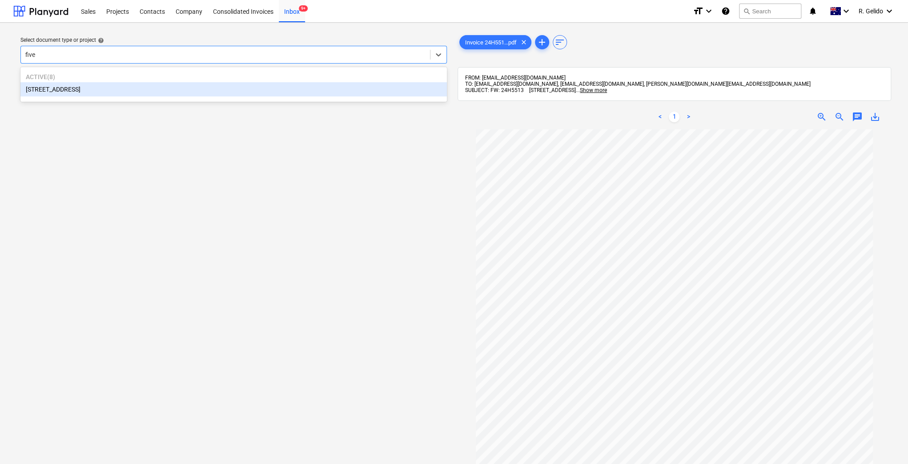
click at [248, 95] on div "[STREET_ADDRESS]" at bounding box center [233, 89] width 426 height 14
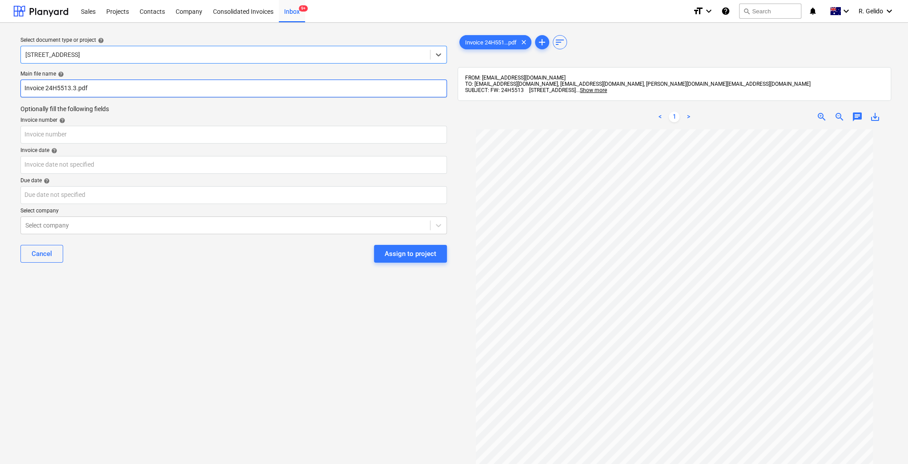
click at [33, 87] on input "Invoice 24H5513.3.pdf" at bounding box center [233, 89] width 426 height 18
click at [105, 89] on input "[PERSON_NAME] Engineering Invoice 24H5513.3.pdf" at bounding box center [233, 89] width 426 height 18
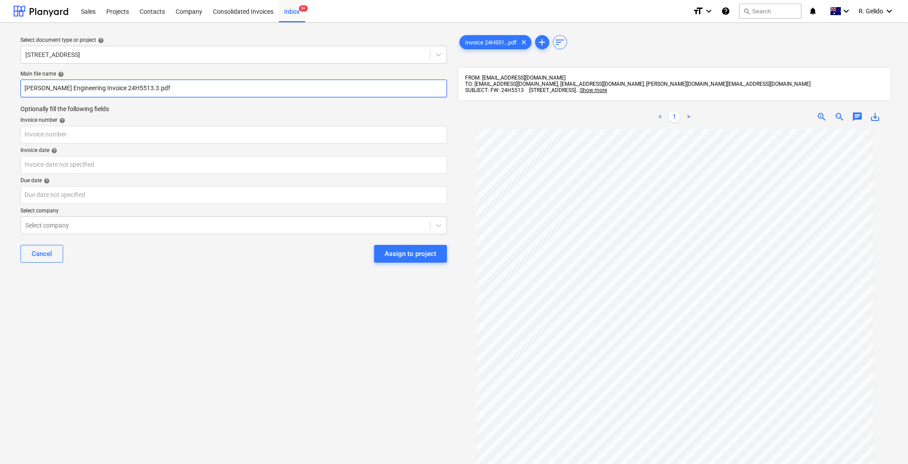
click at [105, 89] on input "[PERSON_NAME] Engineering Invoice 24H5513.3.pdf" at bounding box center [233, 89] width 426 height 18
click at [110, 89] on input "[PERSON_NAME] Engineering Invoice 24H5513.3.pdf" at bounding box center [233, 89] width 426 height 18
click at [106, 88] on input "[PERSON_NAME] Engineering Invoice 24H5513.3.pdf" at bounding box center [233, 89] width 426 height 18
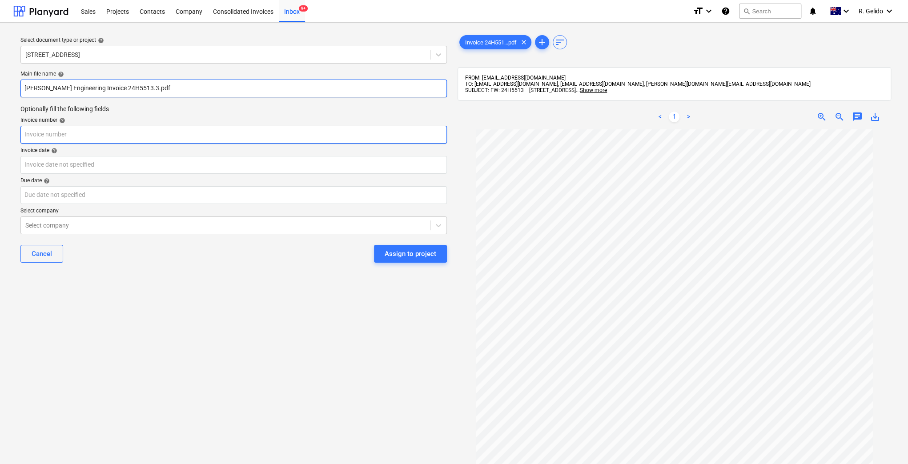
type input "[PERSON_NAME] Engineering Invoice 24H5513.3.pdf"
click at [64, 137] on input "text" at bounding box center [233, 135] width 426 height 18
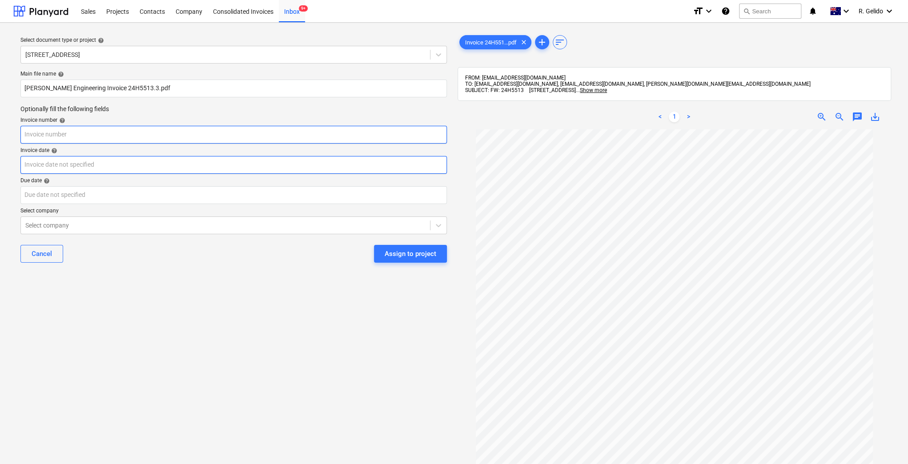
paste input "24H5513.3"
type input "24H5513.3"
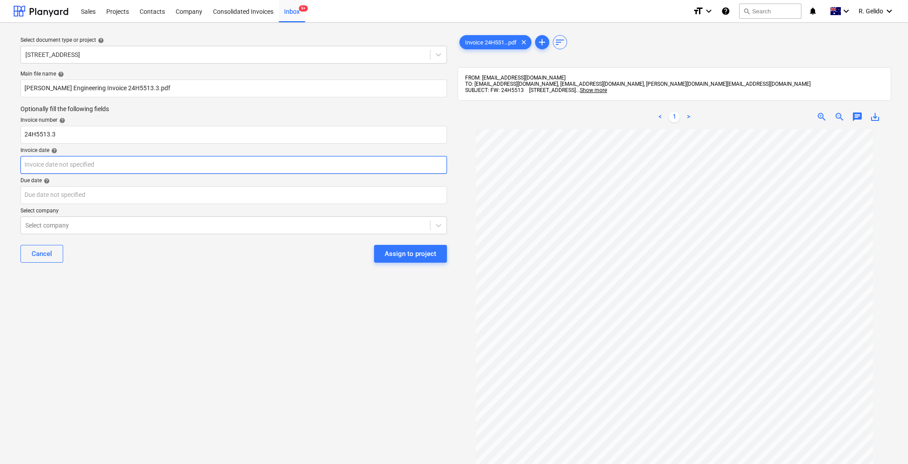
click at [68, 162] on body "Sales Projects Contacts Company Consolidated Invoices Inbox 9+ format_size keyb…" at bounding box center [454, 232] width 908 height 464
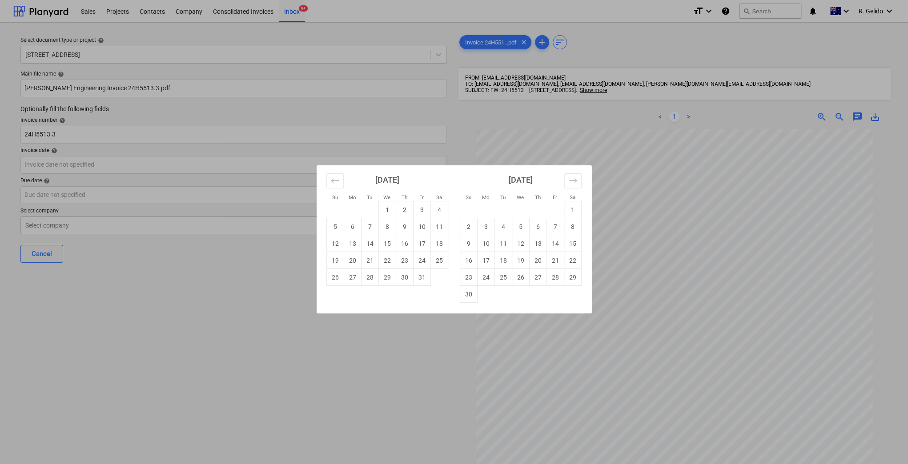
click at [729, 282] on div "Su Mo Tu We Th Fr Sa Su Mo Tu We Th Fr Sa [DATE] 1 2 3 4 5 6 7 8 9 10 11 12 13 …" at bounding box center [454, 232] width 908 height 464
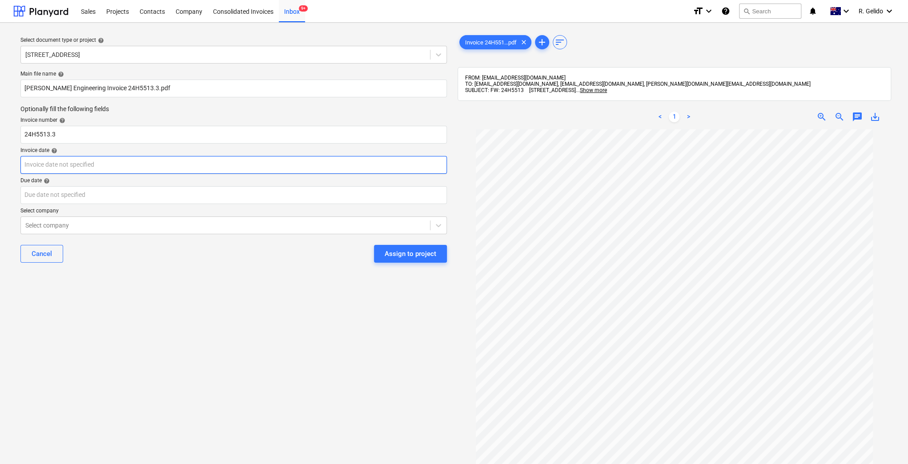
click at [77, 163] on body "Sales Projects Contacts Company Consolidated Invoices Inbox 9+ format_size keyb…" at bounding box center [454, 232] width 908 height 464
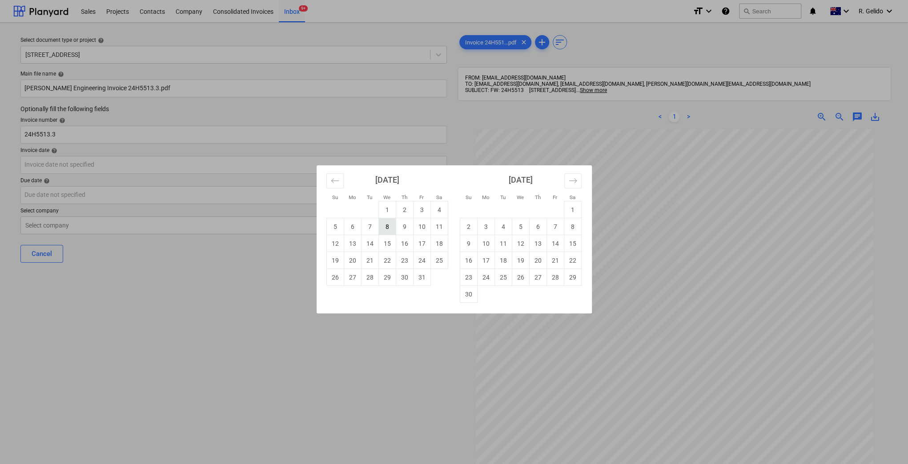
click at [389, 224] on td "8" at bounding box center [386, 226] width 17 height 17
type input "[DATE]"
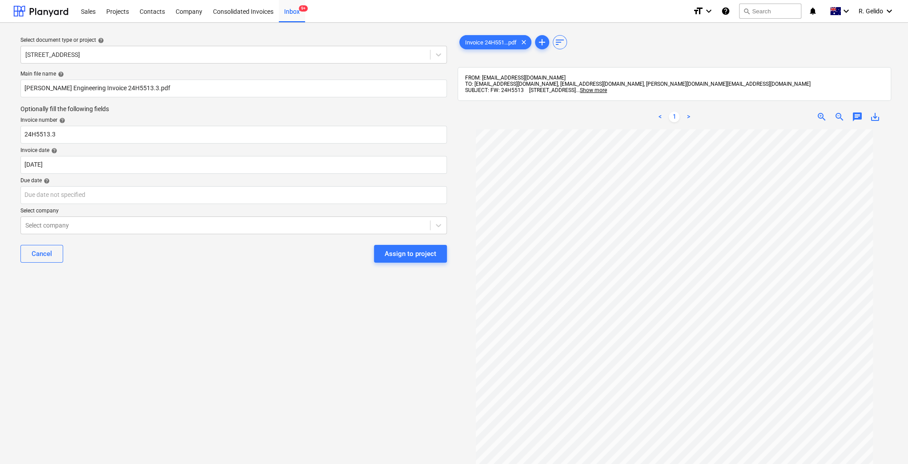
click at [266, 321] on div "Select document type or project help [STREET_ADDRESS] Dock Main file name help …" at bounding box center [233, 301] width 441 height 542
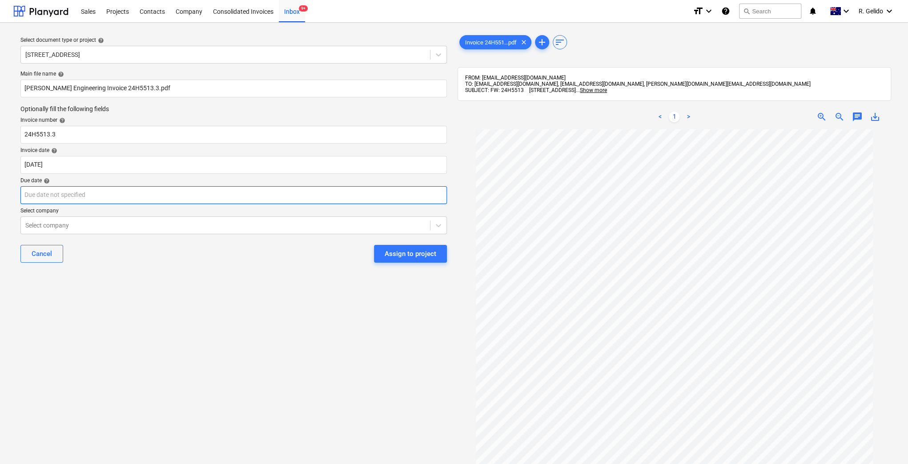
click at [134, 196] on body "Sales Projects Contacts Company Consolidated Invoices Inbox 9+ format_size keyb…" at bounding box center [454, 232] width 908 height 464
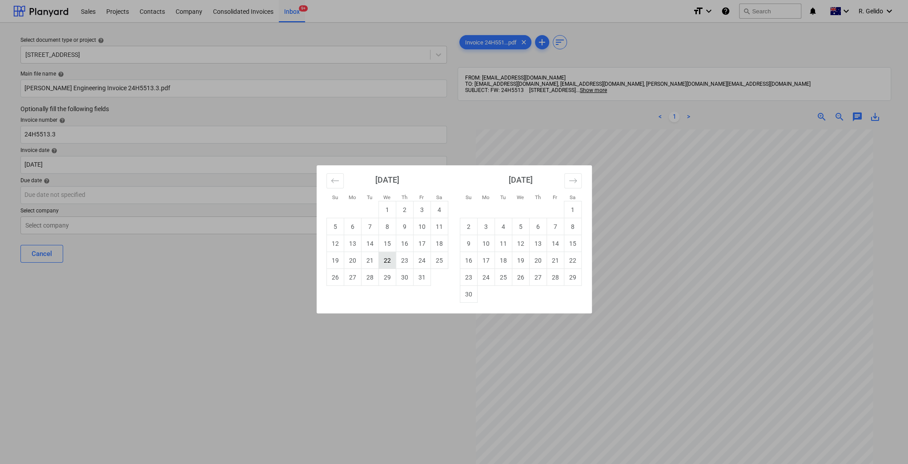
click at [391, 260] on td "22" at bounding box center [386, 260] width 17 height 17
type input "[DATE]"
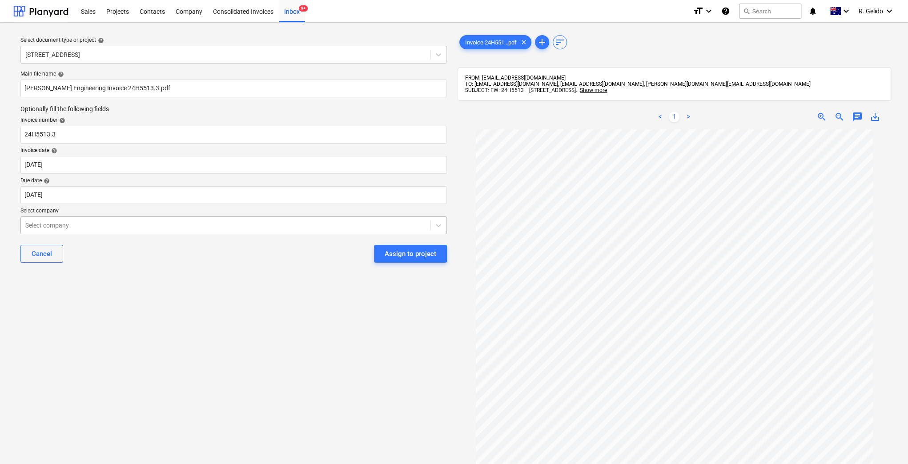
click at [130, 224] on div at bounding box center [225, 225] width 400 height 9
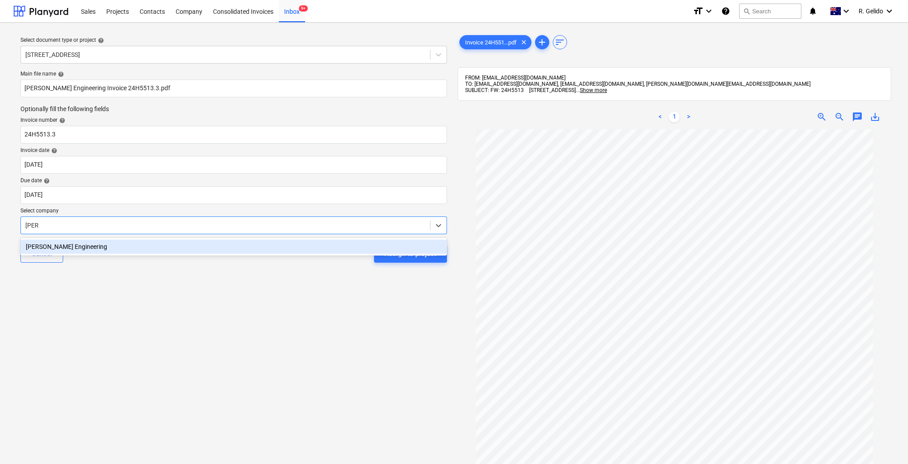
type input "[PERSON_NAME]"
click at [146, 245] on div "[PERSON_NAME] Engineering" at bounding box center [233, 247] width 426 height 14
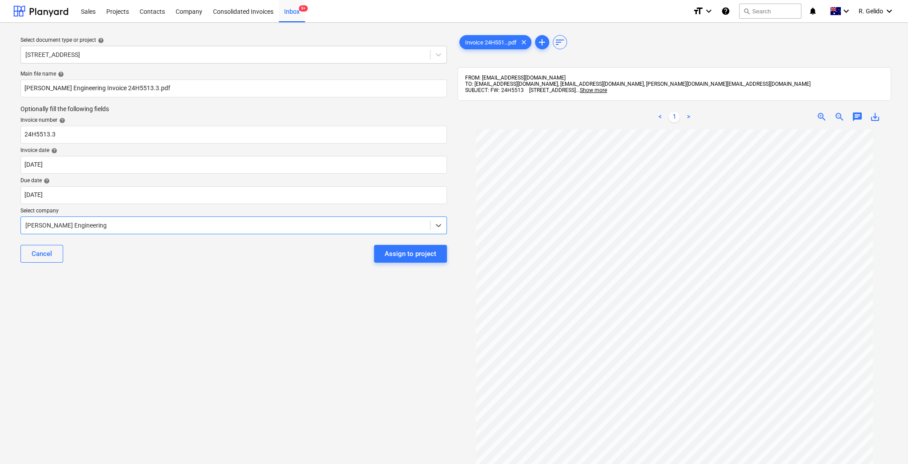
click at [201, 276] on div "Select document type or project help [STREET_ADDRESS] Dock Main file name help …" at bounding box center [233, 301] width 441 height 542
click at [405, 248] on div "Assign to project" at bounding box center [410, 254] width 52 height 12
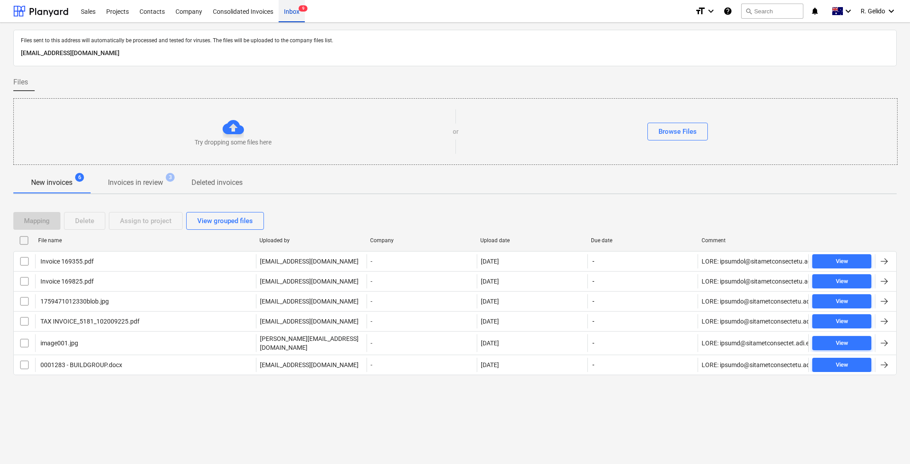
drag, startPoint x: 293, startPoint y: 12, endPoint x: 292, endPoint y: 18, distance: 6.3
click at [293, 12] on div "Inbox 9" at bounding box center [292, 11] width 26 height 23
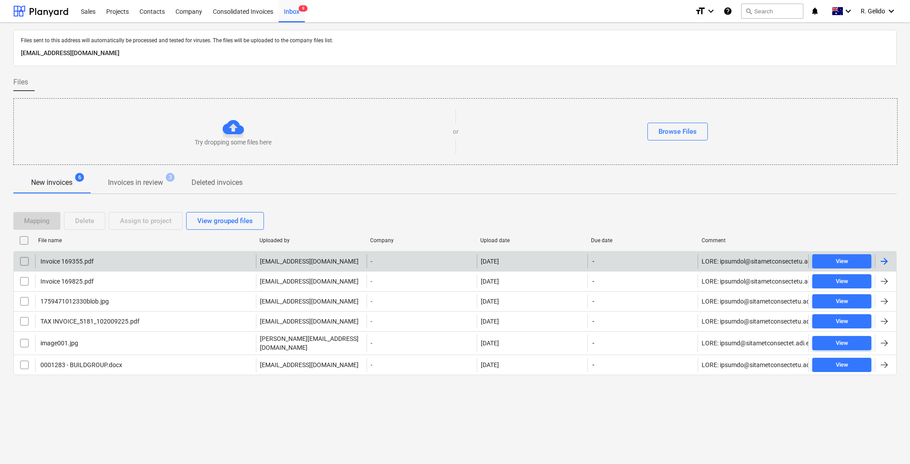
click at [120, 265] on div "Invoice 169355.pdf" at bounding box center [145, 261] width 221 height 14
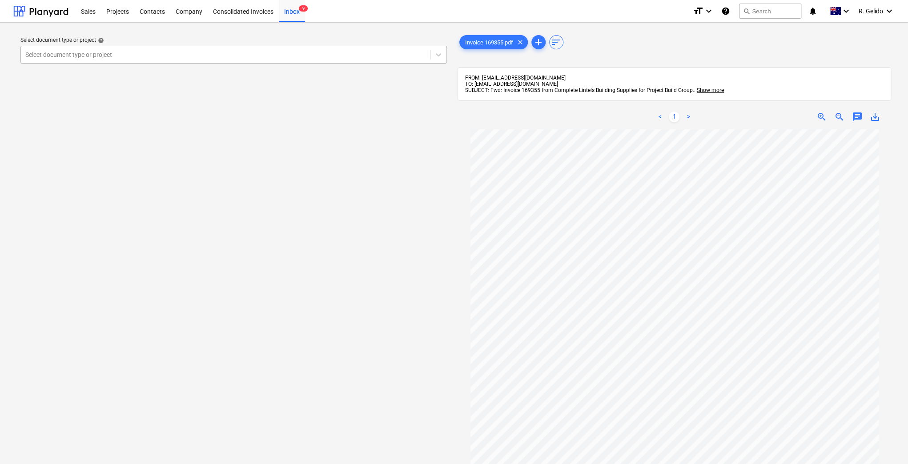
click at [245, 61] on div "Select document type or project" at bounding box center [233, 55] width 426 height 18
type input "h"
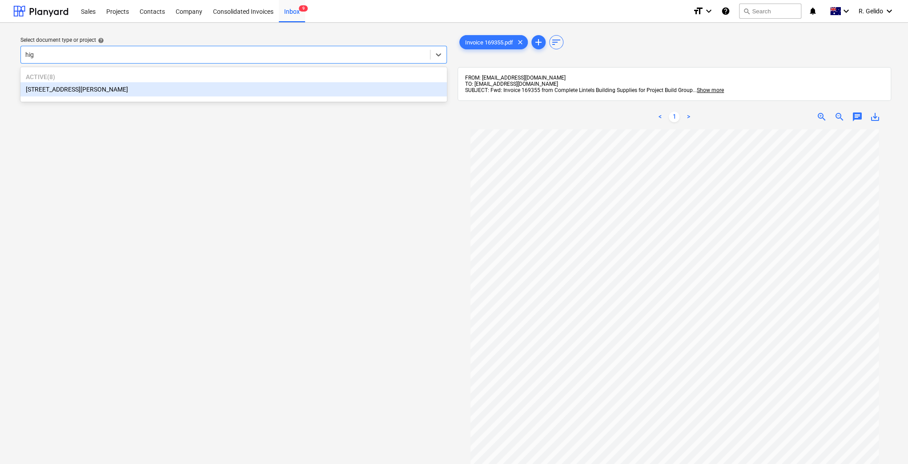
type input "high"
click at [215, 87] on div "[STREET_ADDRESS][PERSON_NAME]" at bounding box center [233, 89] width 426 height 14
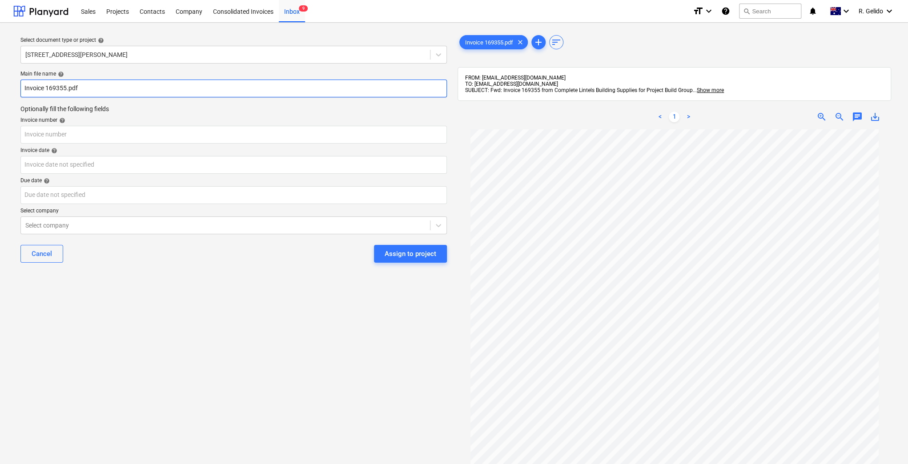
click at [30, 89] on input "Invoice 169355.pdf" at bounding box center [233, 89] width 426 height 18
click at [103, 85] on input "Complete Lintels Invoice 169355.pdf" at bounding box center [233, 89] width 426 height 18
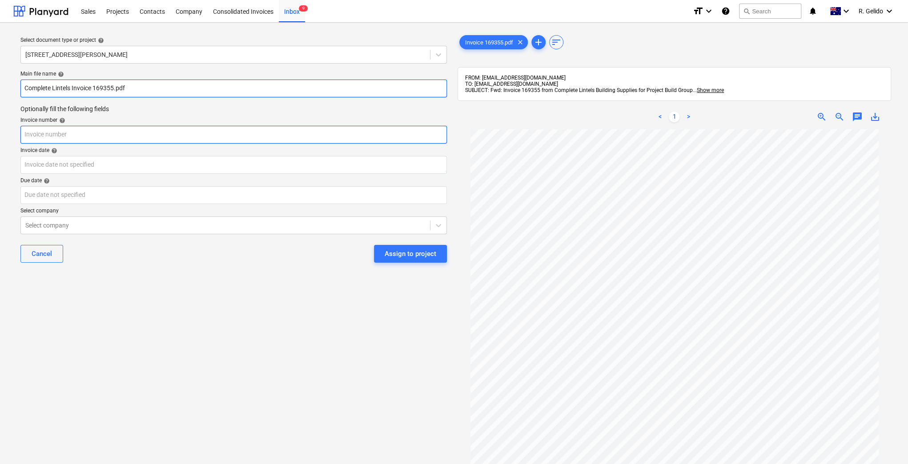
type input "Complete Lintels Invoice 169355.pdf"
click at [51, 128] on input "text" at bounding box center [233, 135] width 426 height 18
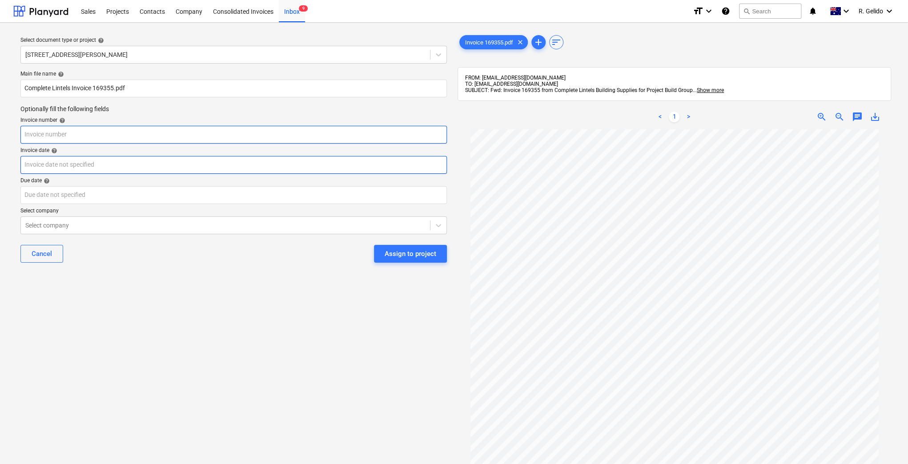
paste input "169355"
type input "169355"
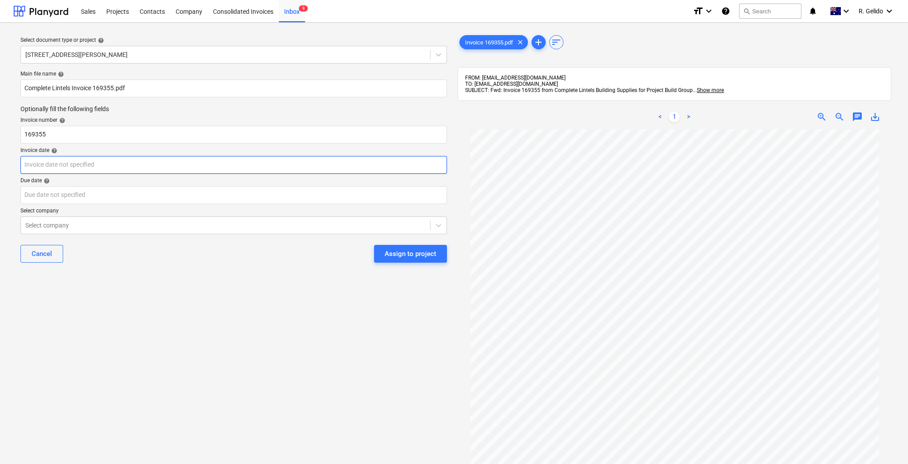
click at [64, 165] on body "Sales Projects Contacts Company Consolidated Invoices Inbox 9 format_size keybo…" at bounding box center [454, 232] width 908 height 464
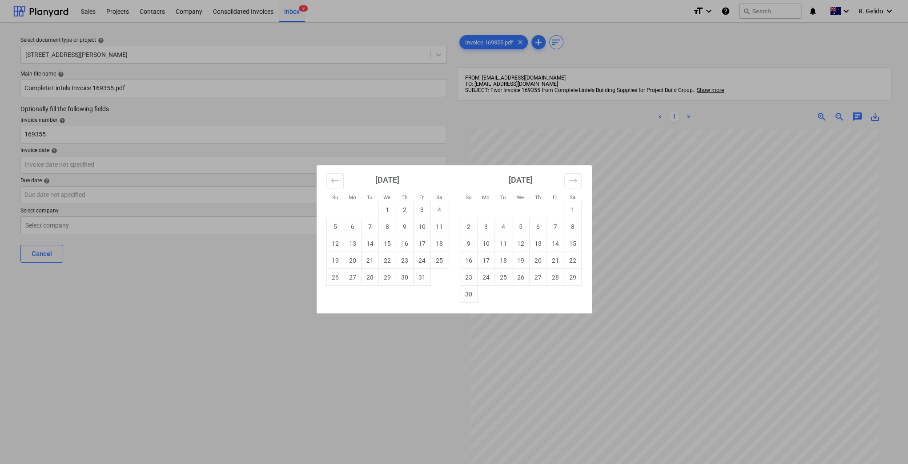
click at [575, 417] on div "Su Mo Tu We Th Fr Sa Su Mo Tu We Th Fr Sa [DATE] 1 2 3 4 5 6 7 8 9 10 11 12 13 …" at bounding box center [454, 232] width 908 height 464
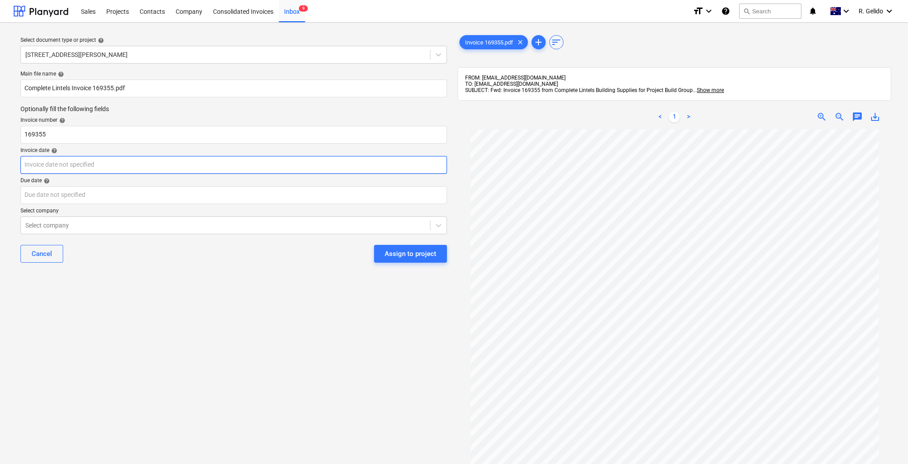
click at [102, 165] on body "Sales Projects Contacts Company Consolidated Invoices Inbox 9 format_size keybo…" at bounding box center [454, 232] width 908 height 464
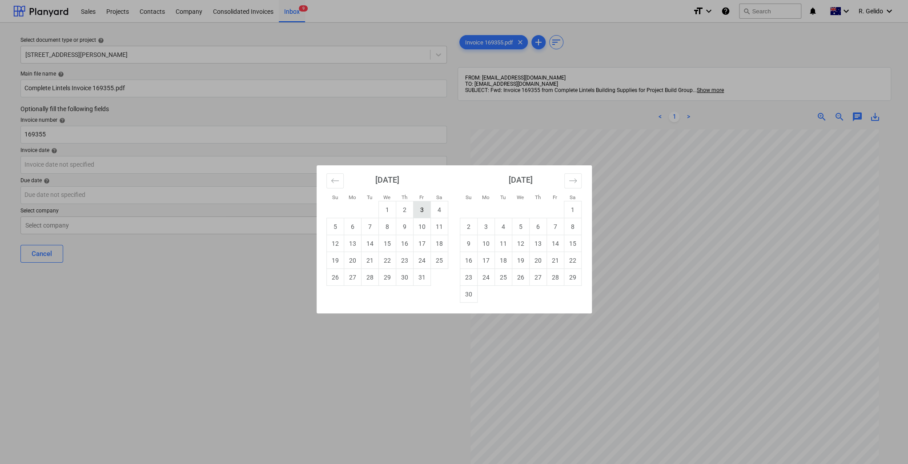
click at [423, 205] on td "3" at bounding box center [421, 209] width 17 height 17
type input "[DATE]"
click at [112, 197] on body "Sales Projects Contacts Company Consolidated Invoices Inbox 9 format_size keybo…" at bounding box center [454, 232] width 908 height 464
click at [581, 358] on div "Su Mo Tu We Th Fr Sa Su Mo Tu We Th Fr Sa [DATE] 1 2 3 4 5 6 7 8 9 10 11 12 13 …" at bounding box center [454, 232] width 908 height 464
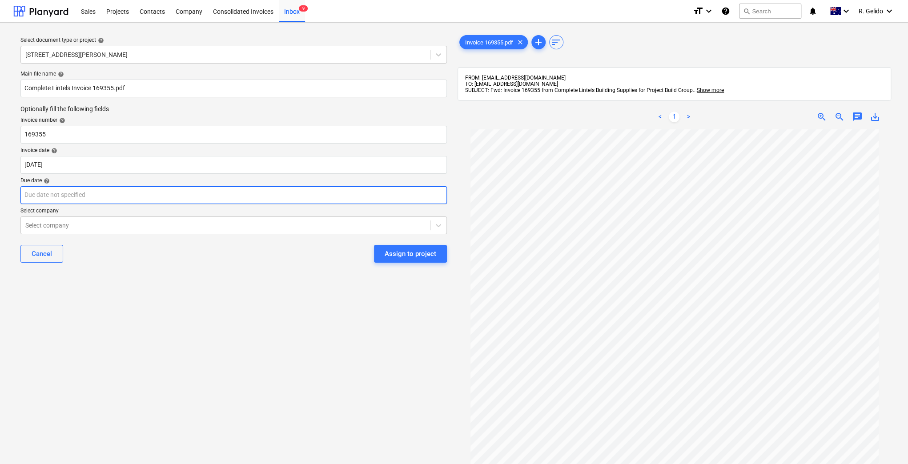
click at [127, 196] on body "Sales Projects Contacts Company Consolidated Invoices Inbox 9 format_size keybo…" at bounding box center [454, 232] width 908 height 464
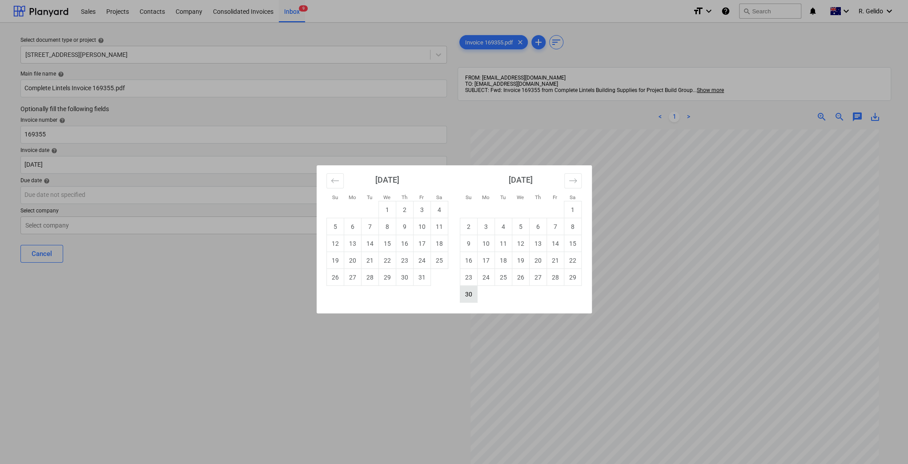
click at [469, 296] on td "30" at bounding box center [468, 294] width 17 height 17
type input "[DATE]"
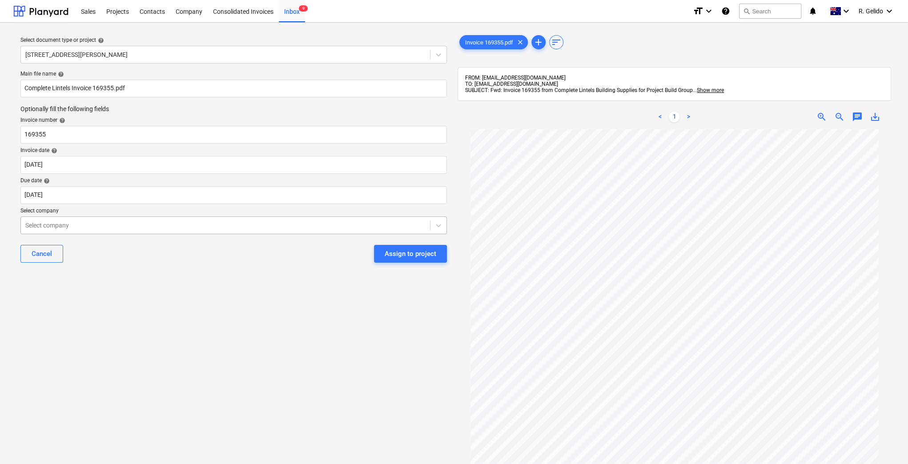
click at [165, 231] on div "Select company" at bounding box center [225, 225] width 409 height 12
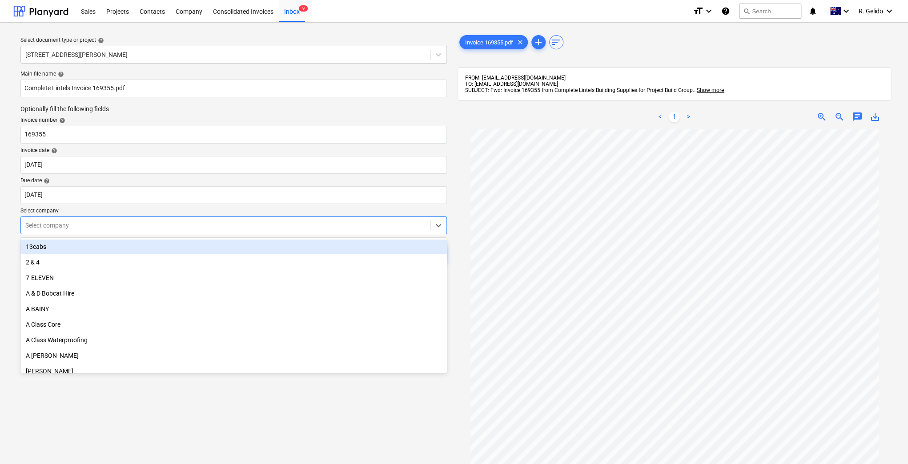
click at [248, 231] on div "Select company" at bounding box center [225, 225] width 409 height 12
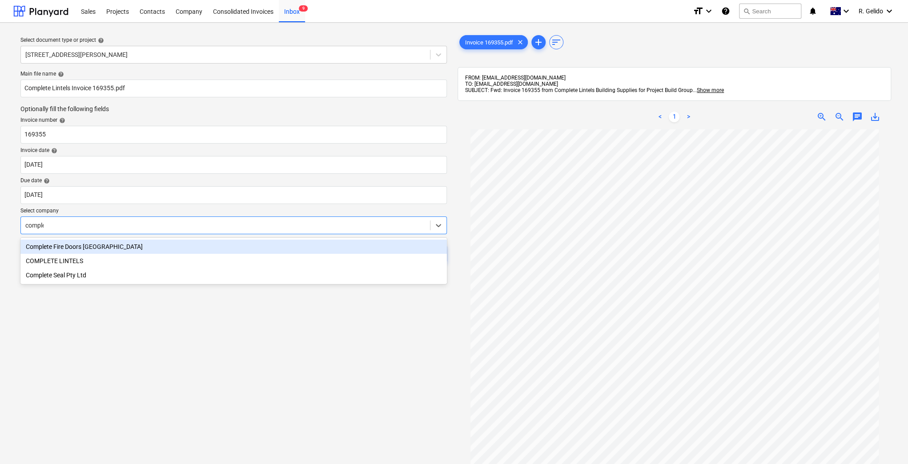
type input "complet"
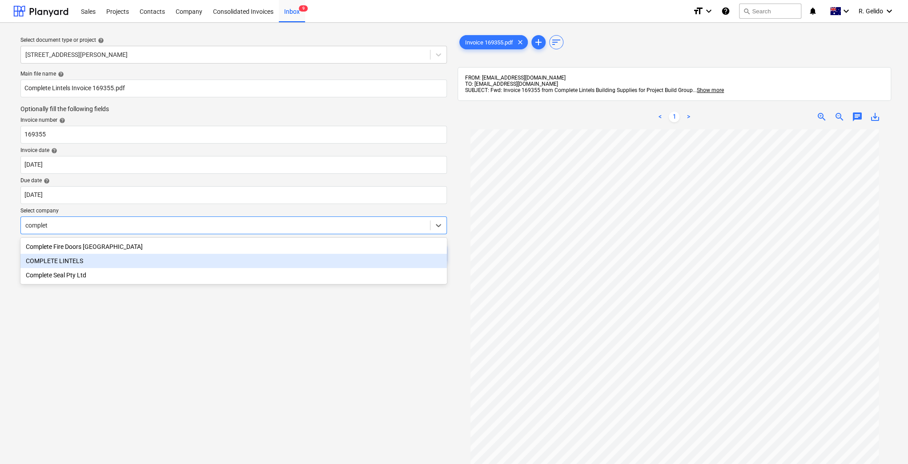
click at [152, 264] on div "COMPLETE LINTELS" at bounding box center [233, 261] width 426 height 14
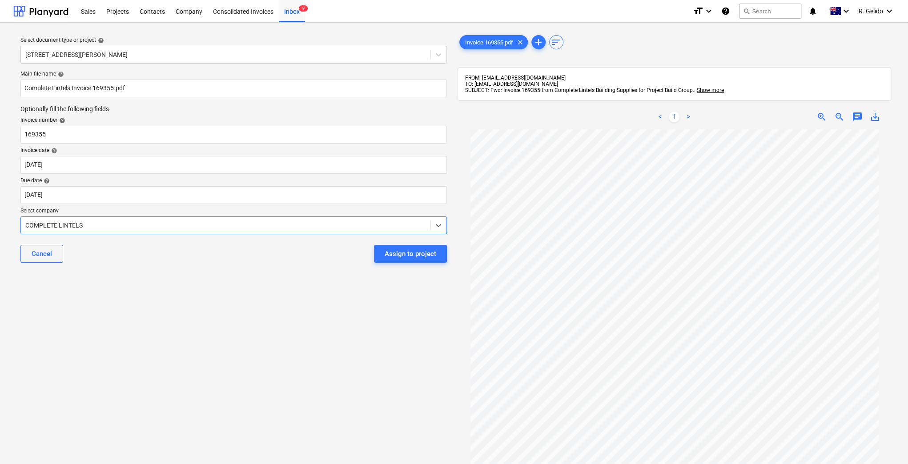
click at [269, 304] on div "Select document type or project help [STREET_ADDRESS][PERSON_NAME] file name he…" at bounding box center [233, 301] width 441 height 542
click at [419, 252] on div "Assign to project" at bounding box center [410, 254] width 52 height 12
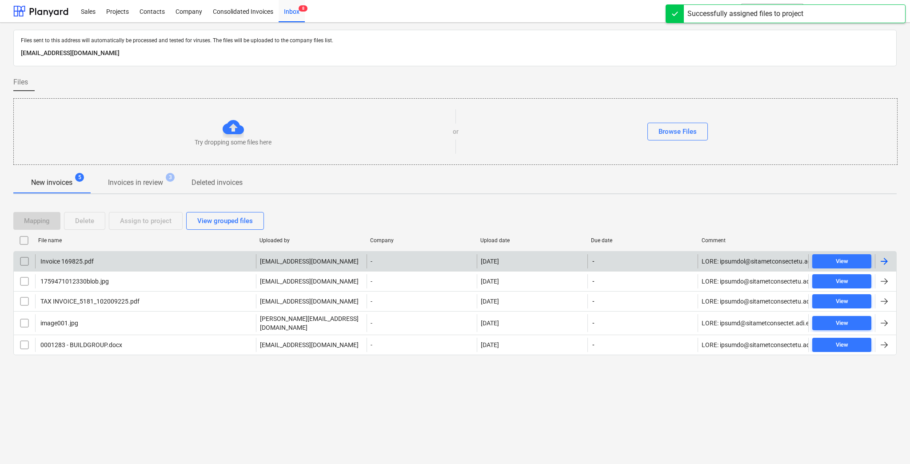
click at [144, 258] on div "Invoice 169825.pdf" at bounding box center [145, 261] width 221 height 14
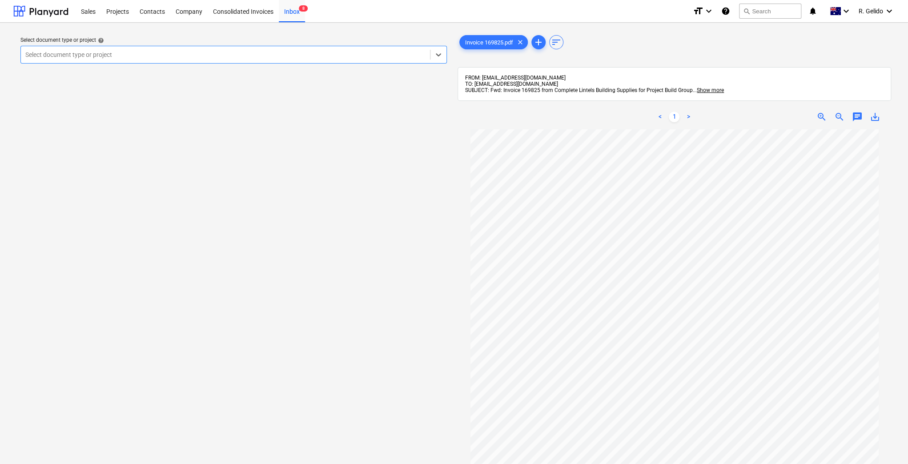
click at [168, 56] on div at bounding box center [225, 54] width 400 height 9
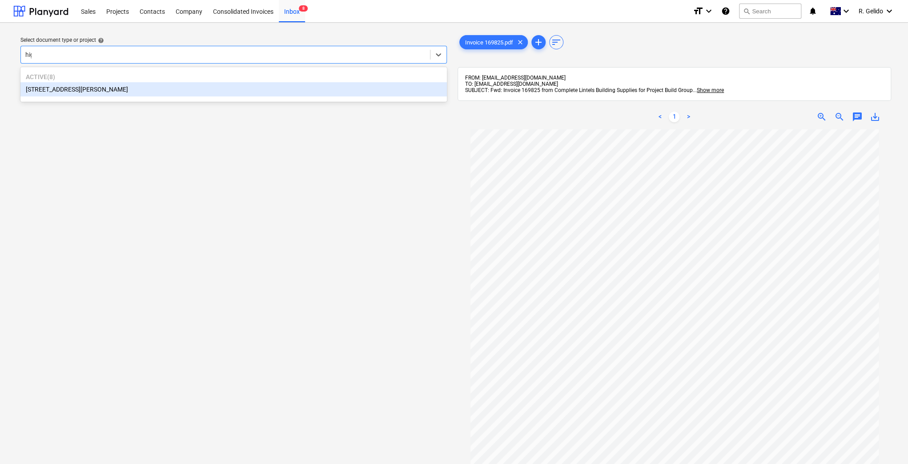
type input "high"
click at [127, 95] on div "[STREET_ADDRESS][PERSON_NAME]" at bounding box center [233, 89] width 426 height 14
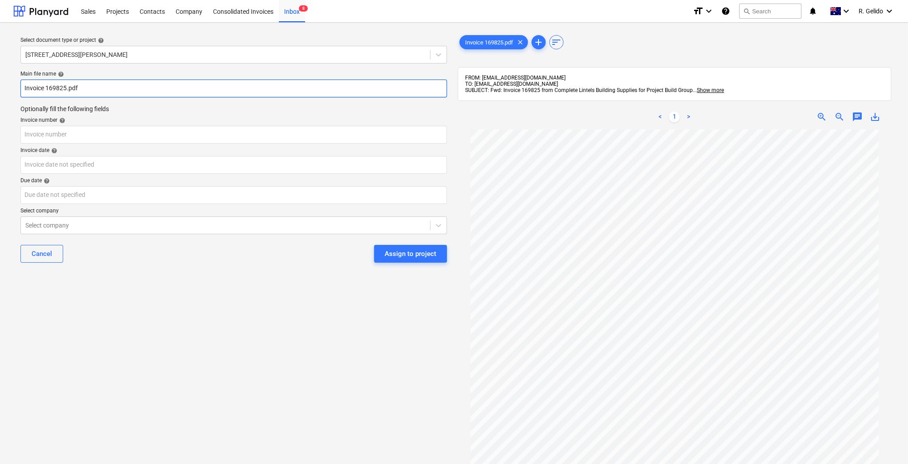
click at [24, 88] on input "Invoice 169825.pdf" at bounding box center [233, 89] width 426 height 18
click at [101, 92] on input "Complete Lintels Invoice 169825.pdf" at bounding box center [233, 89] width 426 height 18
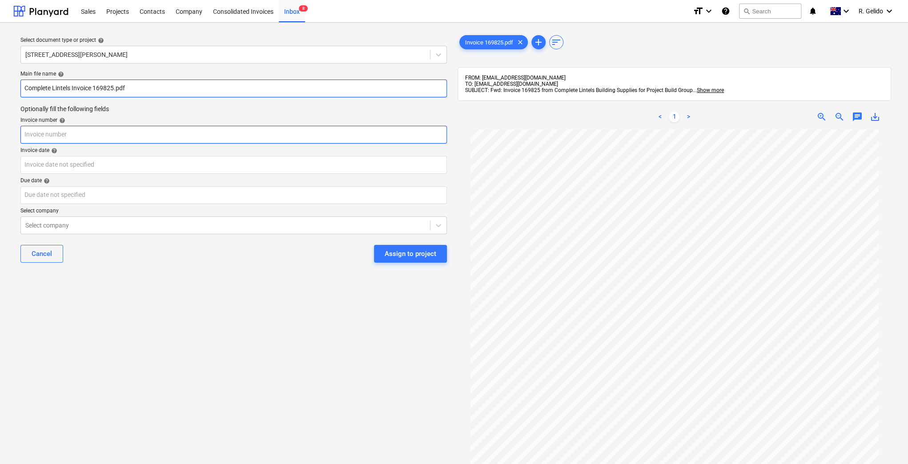
type input "Complete Lintels Invoice 169825.pdf"
click at [78, 135] on input "text" at bounding box center [233, 135] width 426 height 18
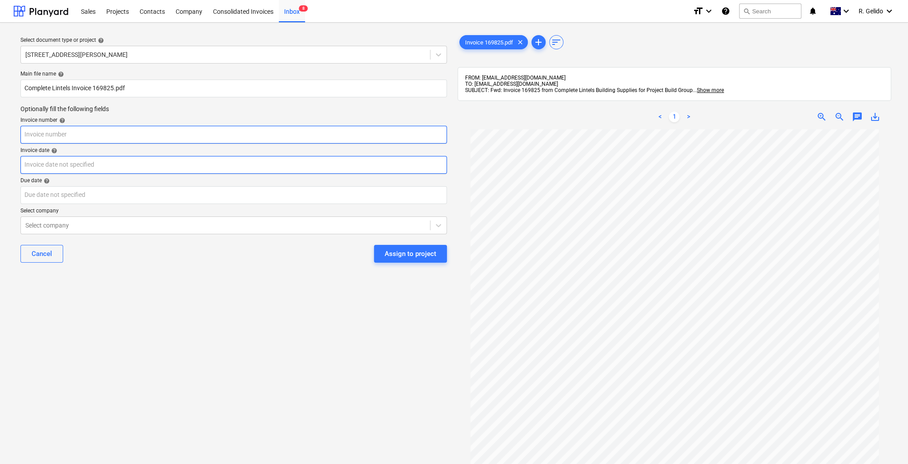
paste input "169825"
type input "169825"
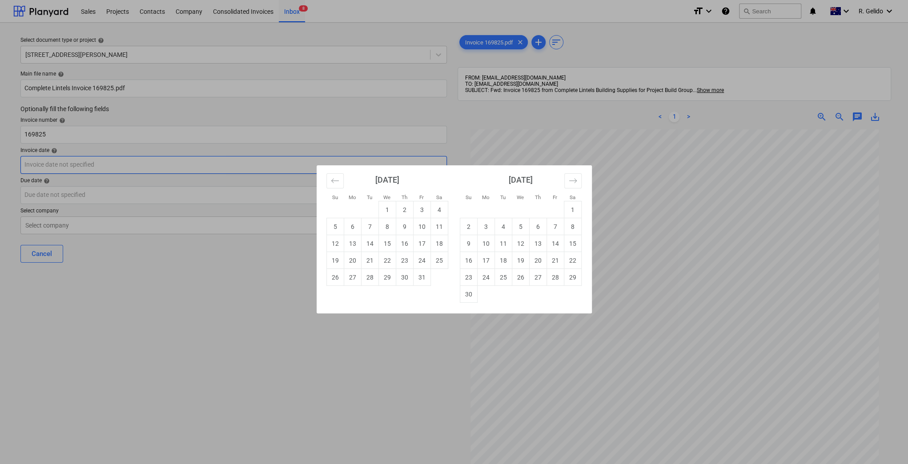
click at [80, 156] on body "Sales Projects Contacts Company Consolidated Invoices Inbox 8 format_size keybo…" at bounding box center [454, 232] width 908 height 464
click at [422, 206] on td "3" at bounding box center [421, 209] width 17 height 17
type input "[DATE]"
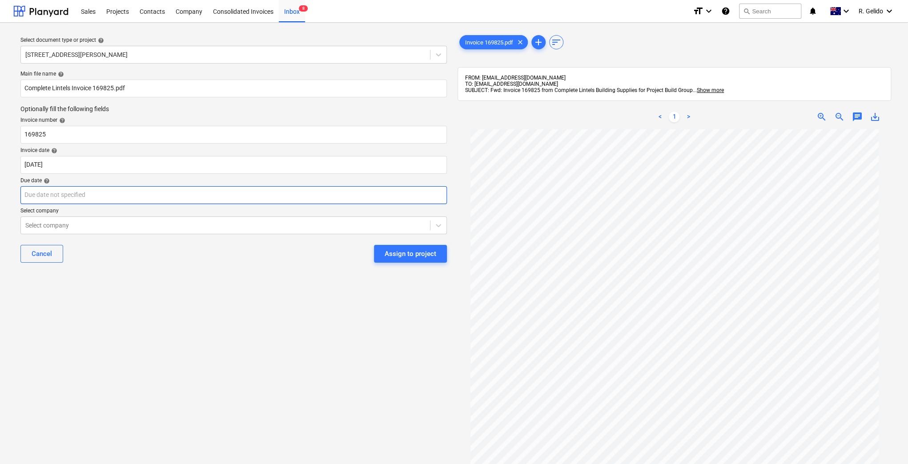
click at [81, 191] on body "Sales Projects Contacts Company Consolidated Invoices Inbox 8 format_size keybo…" at bounding box center [454, 232] width 908 height 464
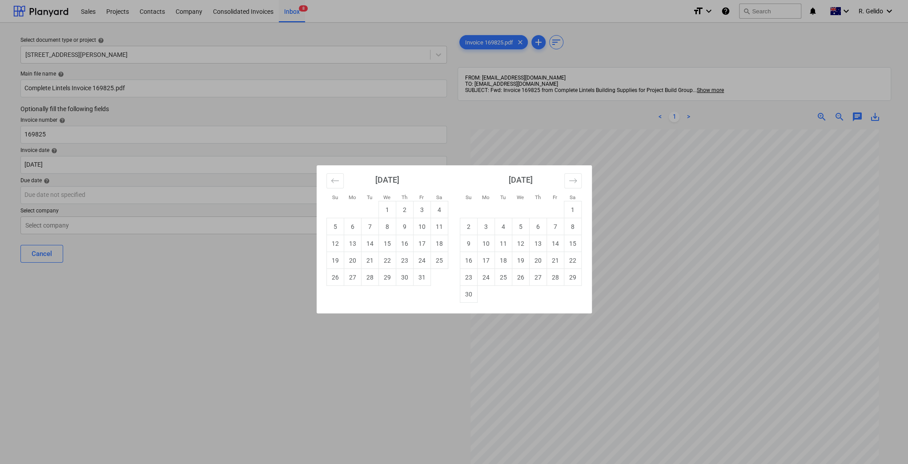
click at [606, 367] on div "Su Mo Tu We Th Fr Sa Su Mo Tu We Th Fr Sa [DATE] 1 2 3 4 5 6 7 8 9 10 11 12 13 …" at bounding box center [454, 232] width 908 height 464
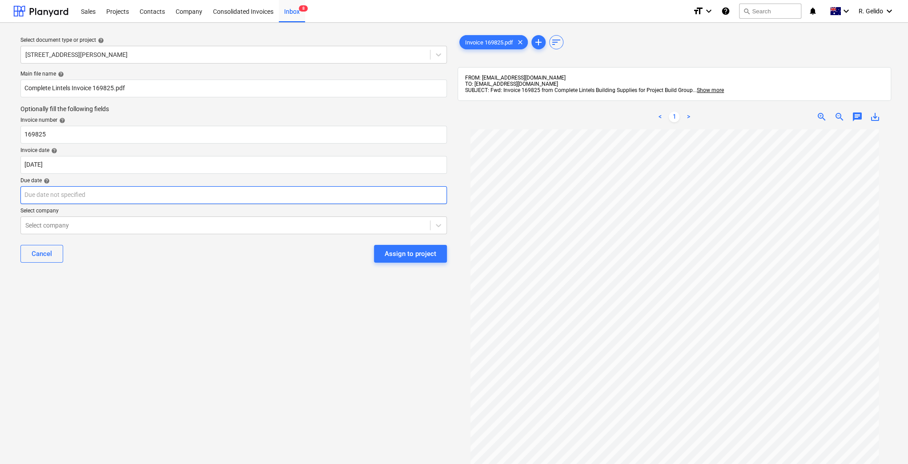
click at [183, 198] on body "Sales Projects Contacts Company Consolidated Invoices Inbox 8 format_size keybo…" at bounding box center [454, 232] width 908 height 464
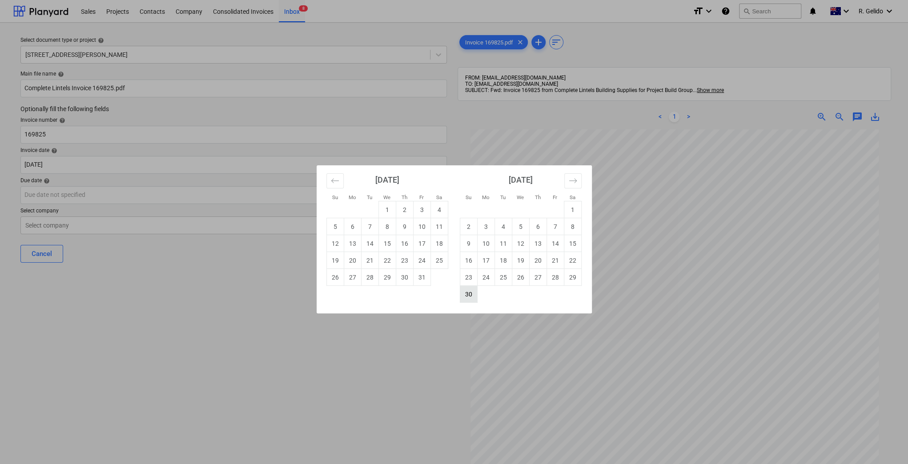
click at [474, 297] on td "30" at bounding box center [468, 294] width 17 height 17
type input "[DATE]"
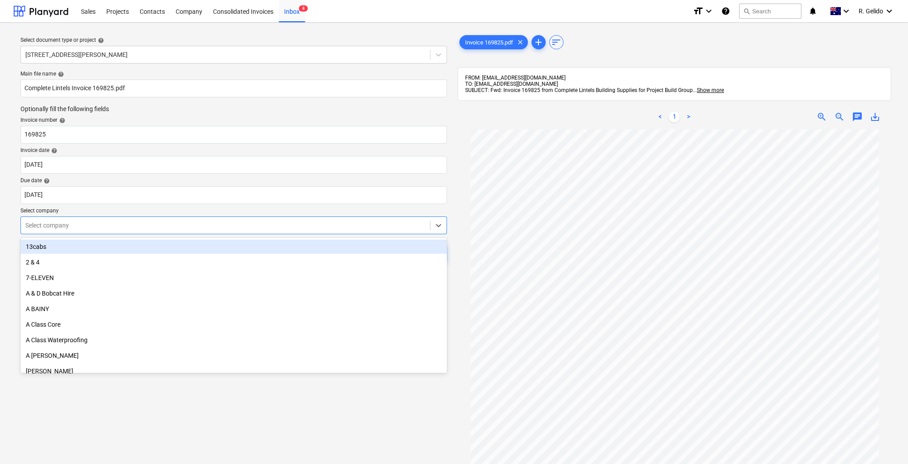
click at [92, 227] on div at bounding box center [225, 225] width 400 height 9
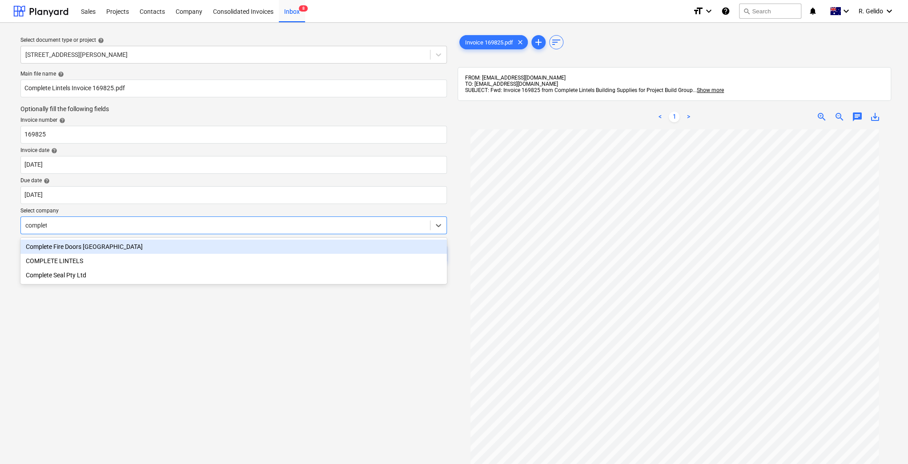
type input "complete"
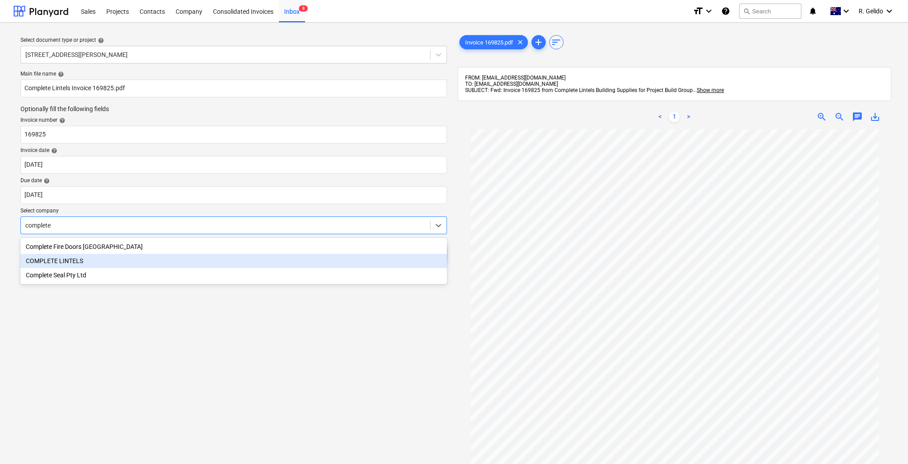
click at [92, 263] on div "COMPLETE LINTELS" at bounding box center [233, 261] width 426 height 14
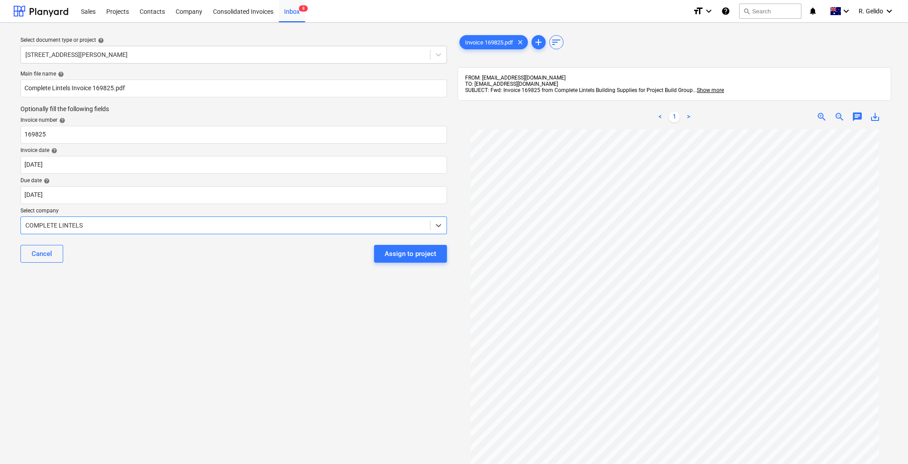
click at [198, 272] on div "Main file name help Complete Lintels Invoice 169825.pdf Optionally fill the fol…" at bounding box center [233, 170] width 433 height 206
click at [436, 247] on button "Assign to project" at bounding box center [410, 254] width 73 height 18
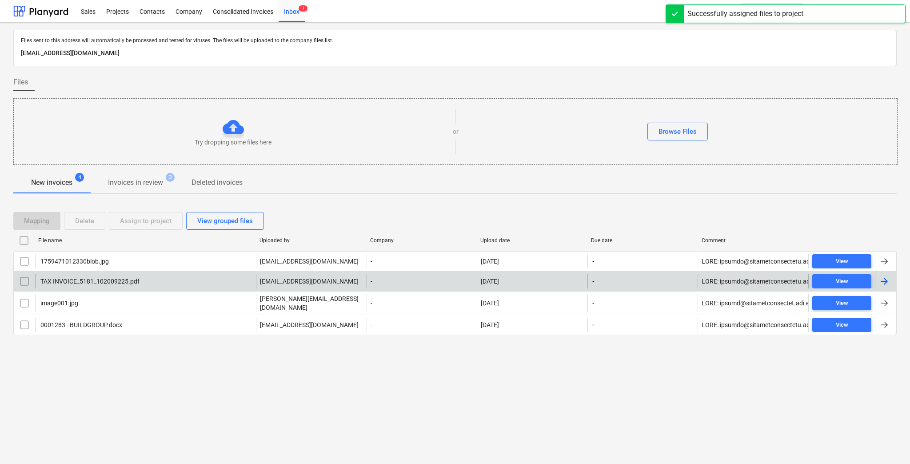
click at [180, 276] on div "TAX INVOICE_5181_102009225.pdf" at bounding box center [145, 281] width 221 height 14
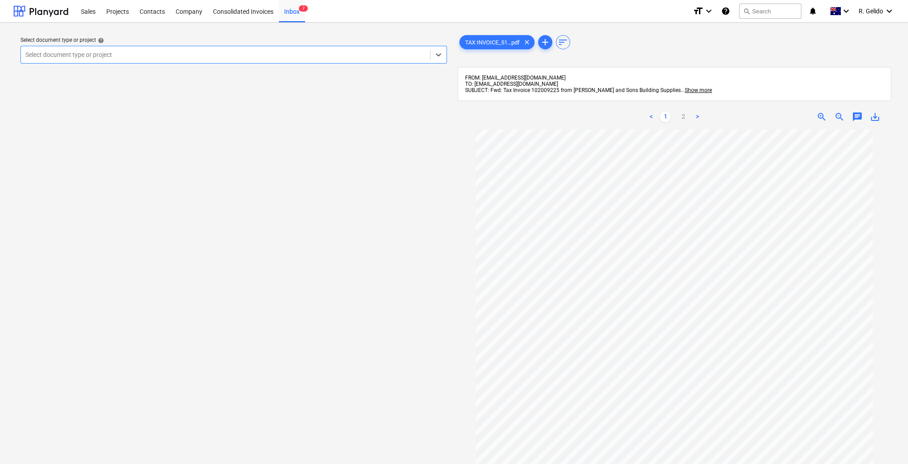
scroll to position [124, 0]
click at [382, 63] on div "Select document type or project" at bounding box center [233, 55] width 426 height 18
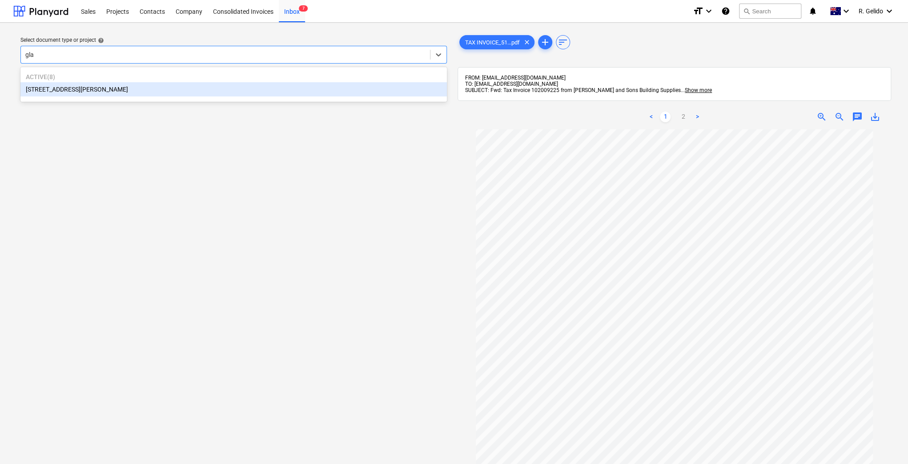
type input "glad"
click at [213, 97] on div "Active ( 8 ) [STREET_ADDRESS][PERSON_NAME]" at bounding box center [233, 85] width 426 height 32
click at [88, 93] on div "[STREET_ADDRESS][PERSON_NAME]" at bounding box center [233, 89] width 426 height 14
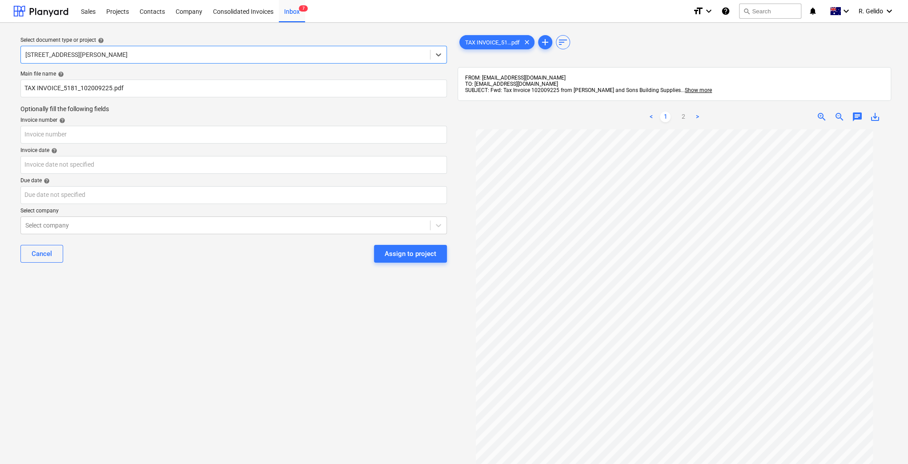
scroll to position [64, 0]
drag, startPoint x: 81, startPoint y: 88, endPoint x: 36, endPoint y: 85, distance: 45.4
click at [36, 85] on input "TAX INVOICE_5181_102009225.pdf" at bounding box center [233, 89] width 426 height 18
click at [95, 82] on input "[PERSON_NAME] and Sons Inv 102009225.pdf" at bounding box center [233, 89] width 426 height 18
click at [85, 83] on input "[PERSON_NAME] and Sons Inv 102009225.pdf" at bounding box center [233, 89] width 426 height 18
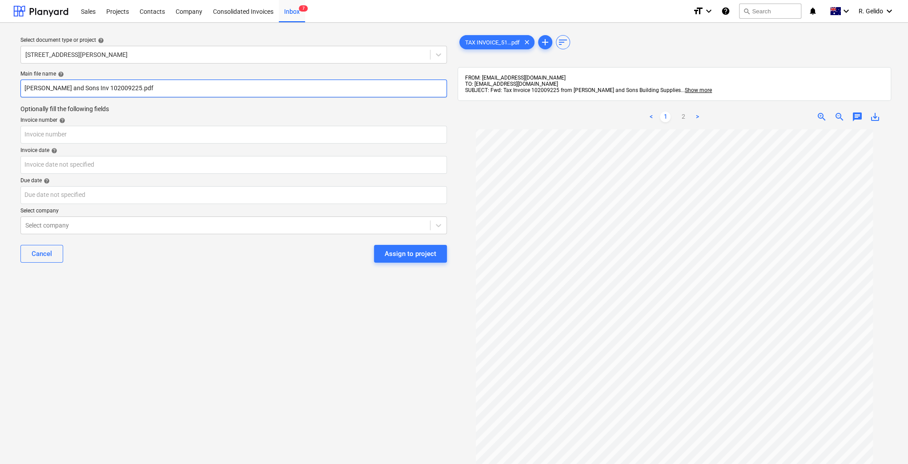
click at [85, 84] on input "[PERSON_NAME] and Sons Inv 102009225.pdf" at bounding box center [233, 89] width 426 height 18
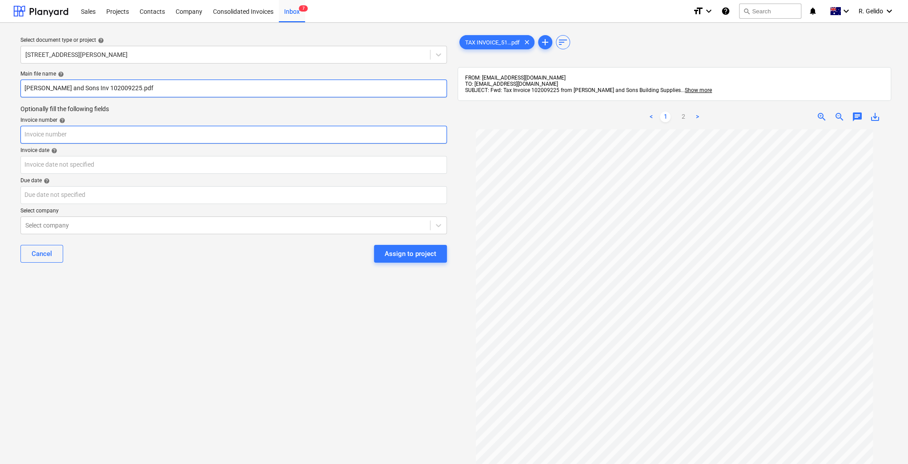
type input "[PERSON_NAME] and Sons Inv 102009225.pdf"
click at [65, 132] on input "text" at bounding box center [233, 135] width 426 height 18
paste input "102009225"
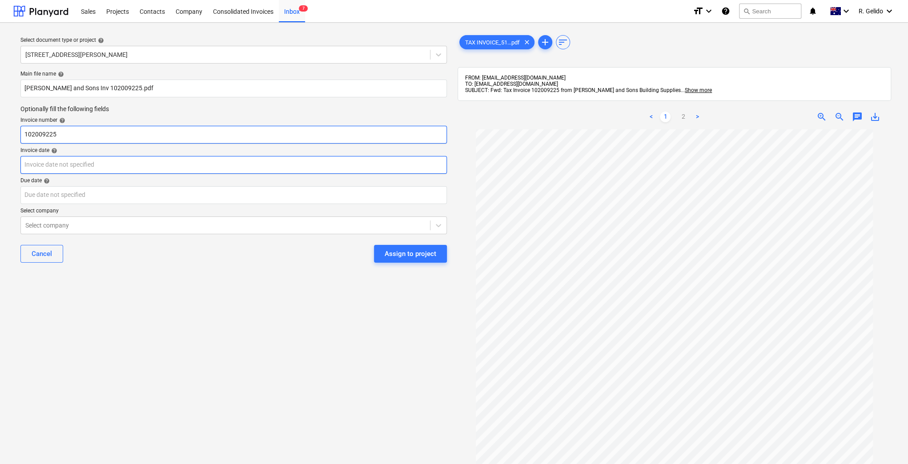
type input "102009225"
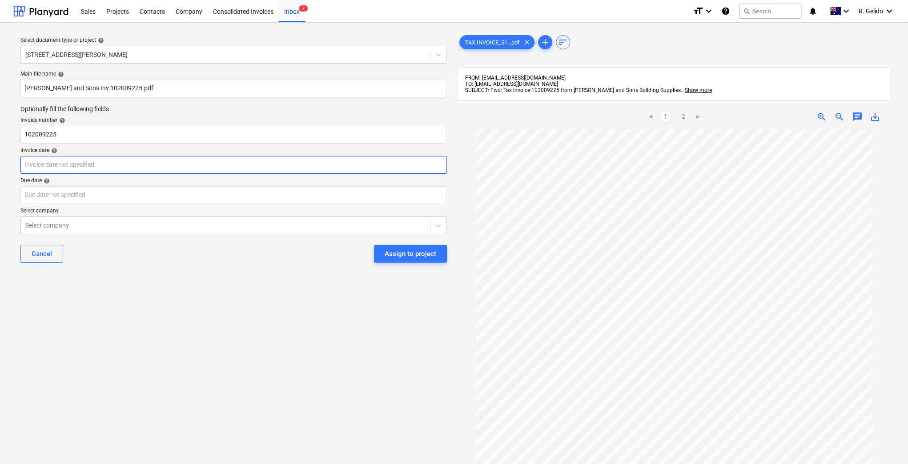
click at [68, 166] on body "Sales Projects Contacts Company Consolidated Invoices Inbox 7 format_size keybo…" at bounding box center [454, 232] width 908 height 464
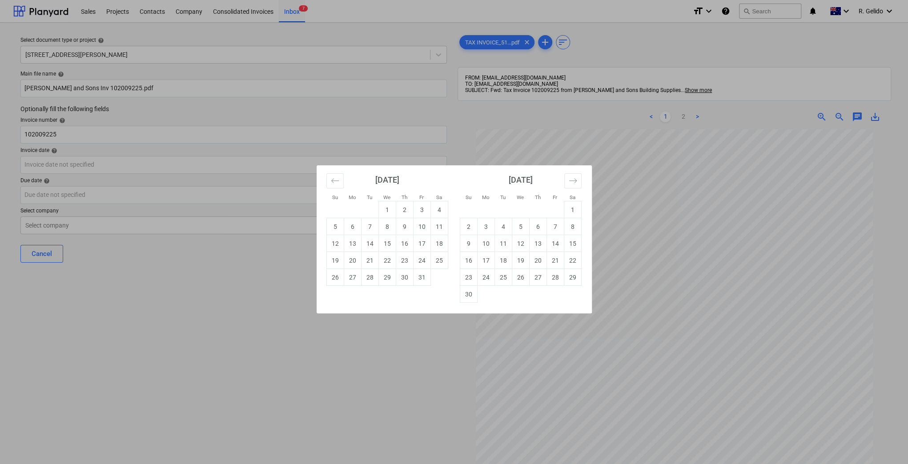
click at [607, 342] on div "Su Mo Tu We Th Fr Sa Su Mo Tu We Th Fr Sa [DATE] 1 2 3 4 5 6 7 8 9 10 11 12 13 …" at bounding box center [454, 232] width 908 height 464
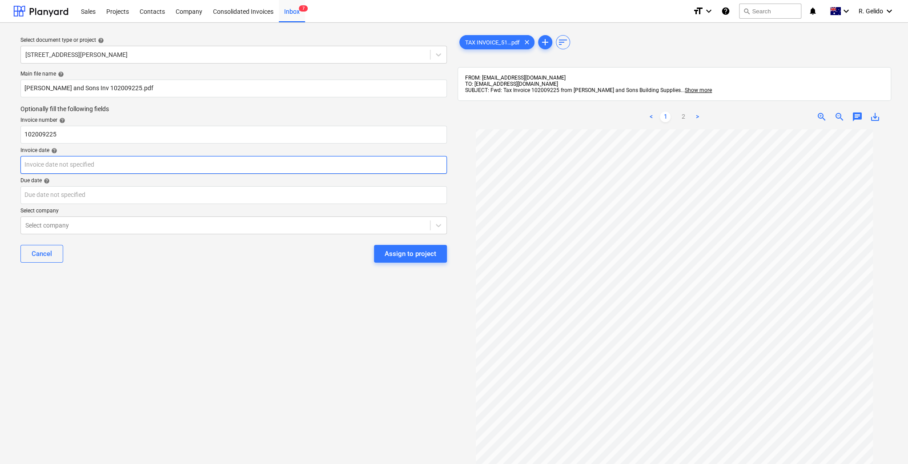
click at [73, 163] on body "Sales Projects Contacts Company Consolidated Invoices Inbox 7 format_size keybo…" at bounding box center [454, 232] width 908 height 464
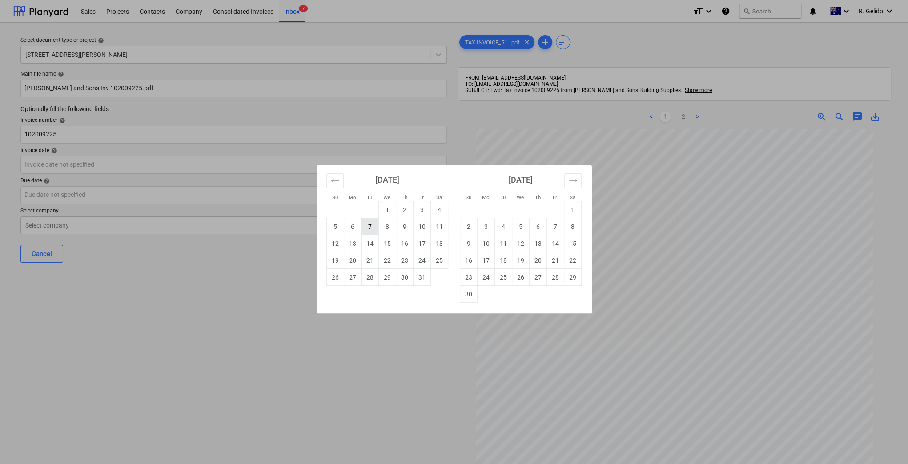
click at [370, 228] on td "7" at bounding box center [369, 226] width 17 height 17
type input "[DATE]"
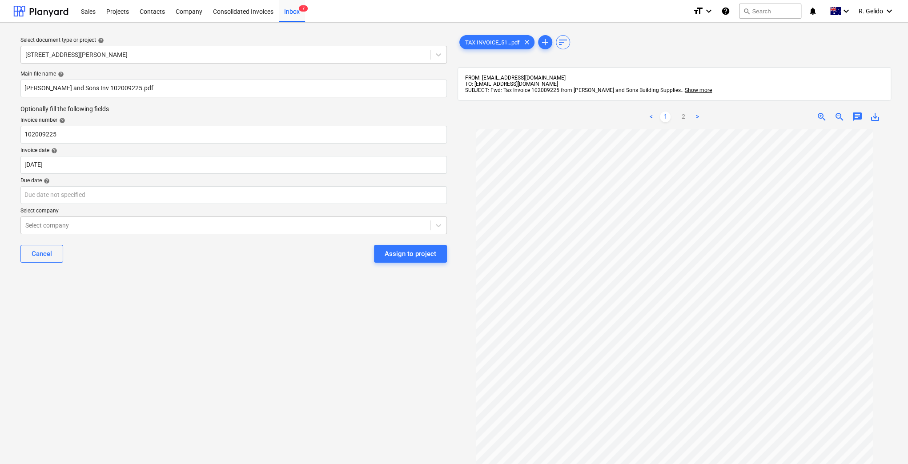
click at [310, 295] on div "Select document type or project help [STREET_ADDRESS][PERSON_NAME] file name he…" at bounding box center [233, 301] width 441 height 542
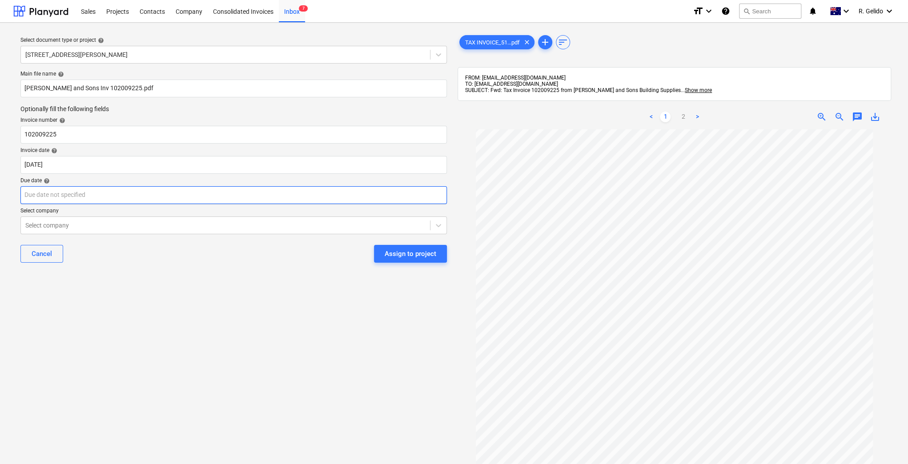
click at [153, 190] on body "Sales Projects Contacts Company Consolidated Invoices Inbox 7 format_size keybo…" at bounding box center [454, 232] width 908 height 464
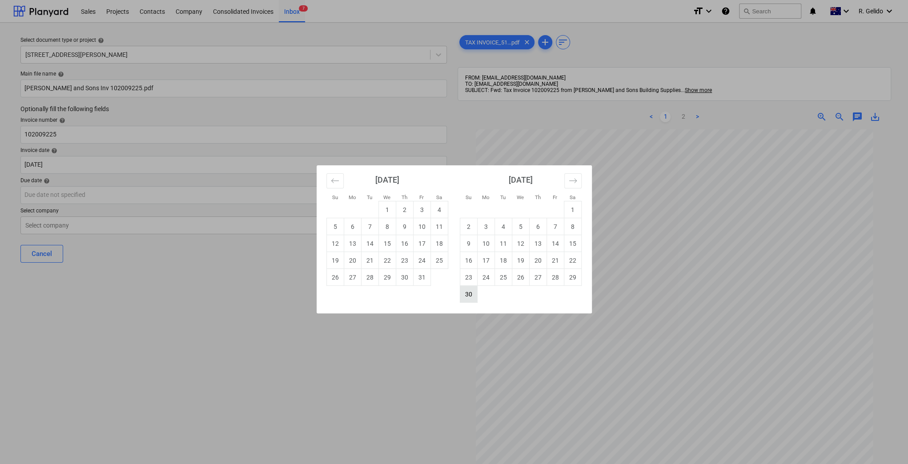
click at [470, 292] on td "30" at bounding box center [468, 294] width 17 height 17
type input "[DATE]"
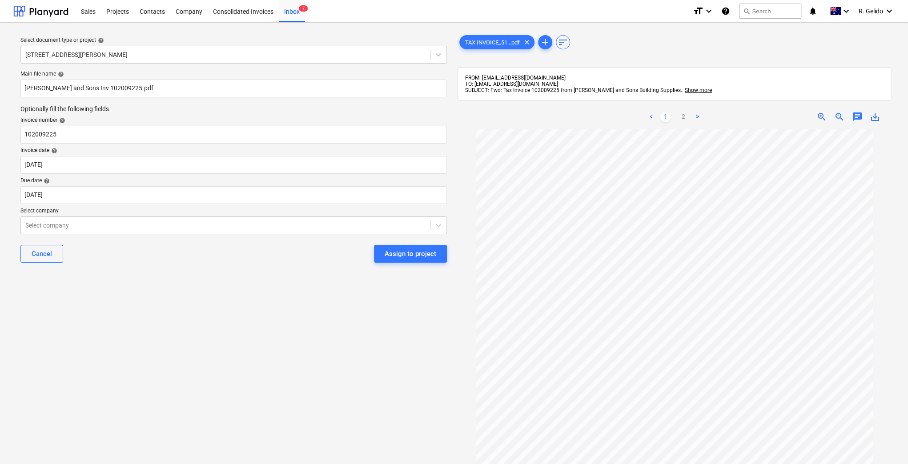
drag, startPoint x: 226, startPoint y: 371, endPoint x: 162, endPoint y: 319, distance: 82.5
click at [222, 371] on div "Select document type or project help [STREET_ADDRESS][PERSON_NAME] file name he…" at bounding box center [233, 301] width 441 height 542
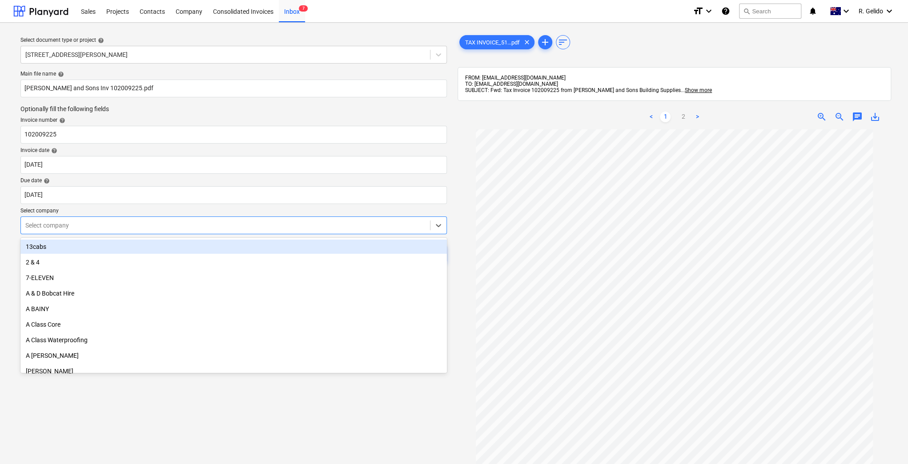
click at [101, 228] on div at bounding box center [225, 225] width 400 height 9
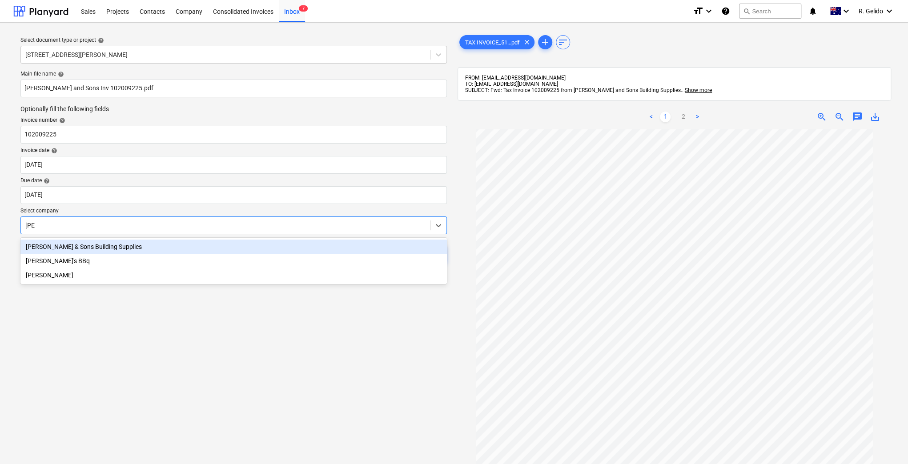
type input "[PERSON_NAME]"
drag, startPoint x: 103, startPoint y: 252, endPoint x: 119, endPoint y: 256, distance: 16.2
click at [103, 252] on div "[PERSON_NAME] & Sons Building Supplies" at bounding box center [233, 247] width 426 height 14
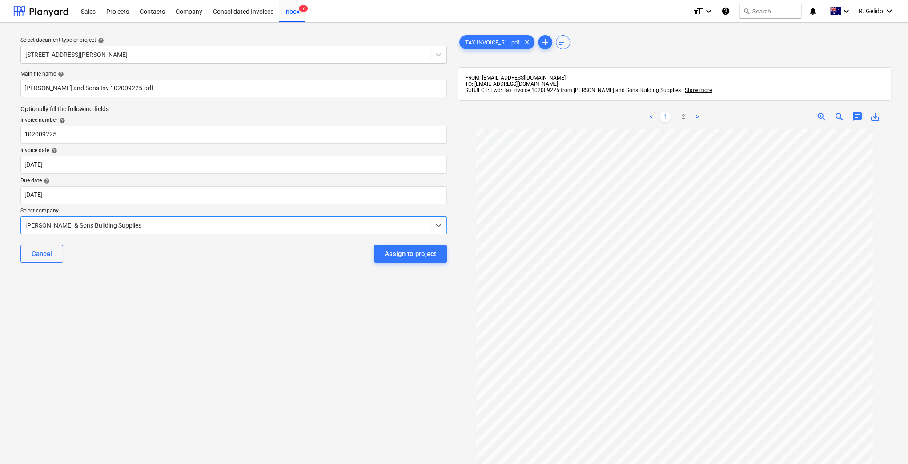
click at [252, 315] on div "Select document type or project help [STREET_ADDRESS][PERSON_NAME] file name he…" at bounding box center [233, 301] width 441 height 542
click at [399, 252] on div "Assign to project" at bounding box center [410, 254] width 52 height 12
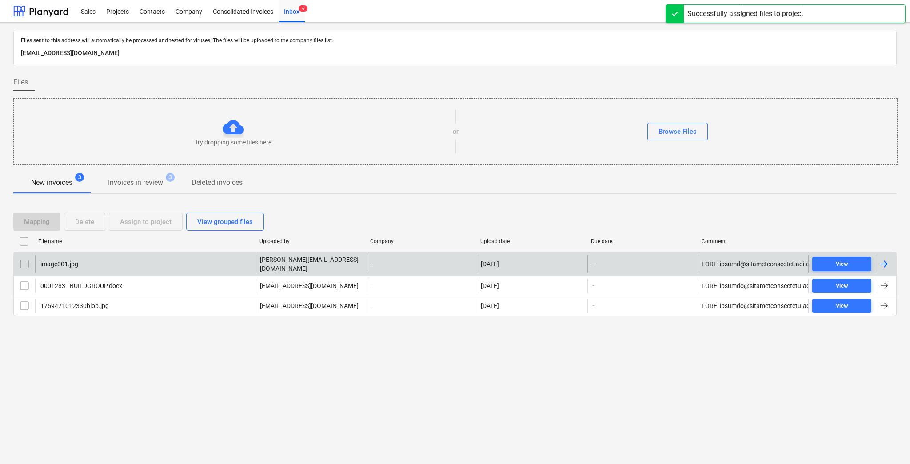
click at [153, 266] on div "image001.jpg" at bounding box center [145, 264] width 221 height 18
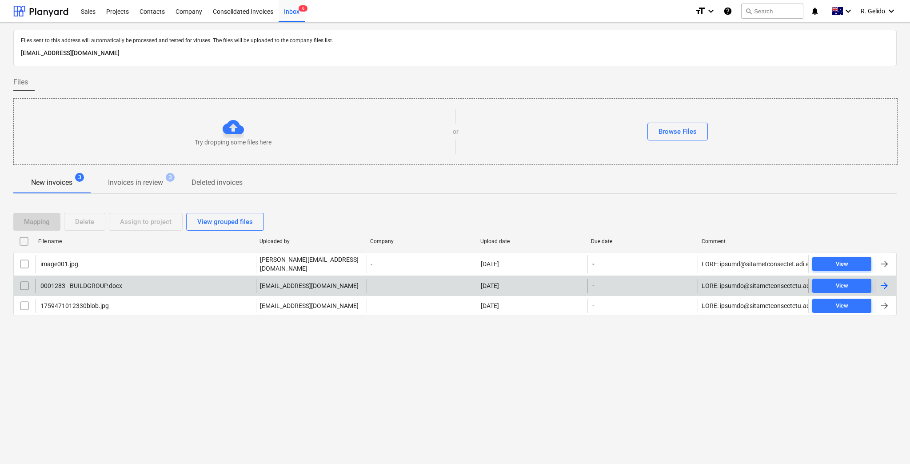
click at [124, 284] on div "0001283 - BUILDGROUP.docx" at bounding box center [145, 286] width 221 height 14
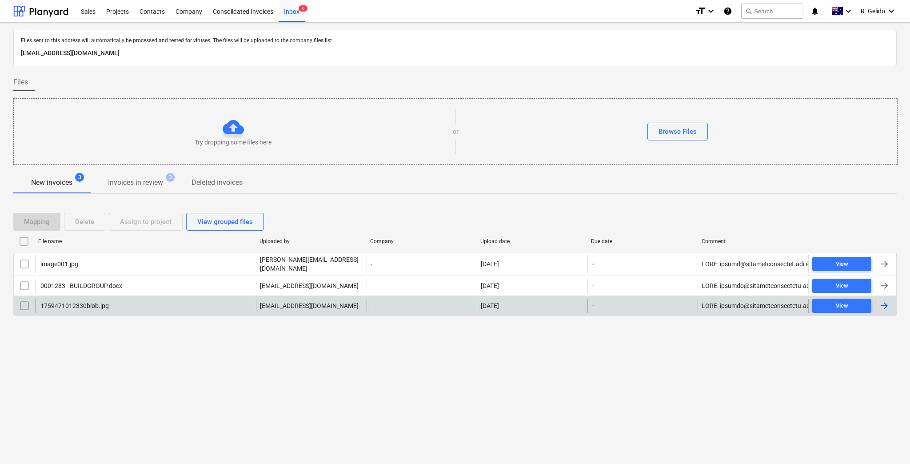
click at [132, 302] on div "1759471012330blob.jpg" at bounding box center [145, 306] width 221 height 14
click at [20, 309] on input "checkbox" at bounding box center [24, 306] width 14 height 14
click at [86, 218] on div "Delete" at bounding box center [84, 222] width 19 height 12
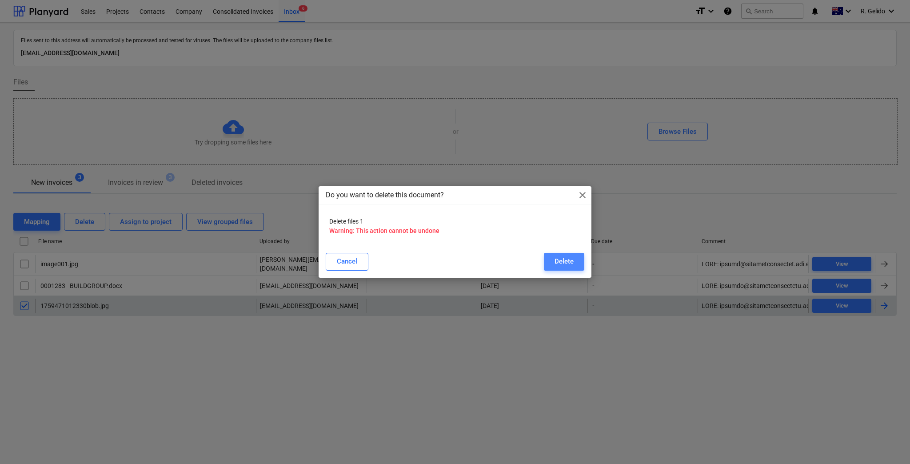
click at [552, 262] on button "Delete" at bounding box center [564, 262] width 40 height 18
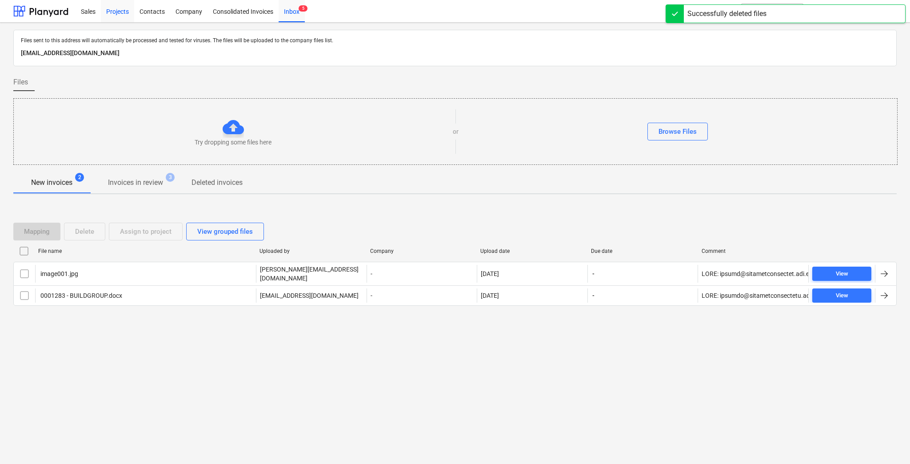
click at [112, 14] on div "Projects" at bounding box center [117, 11] width 33 height 23
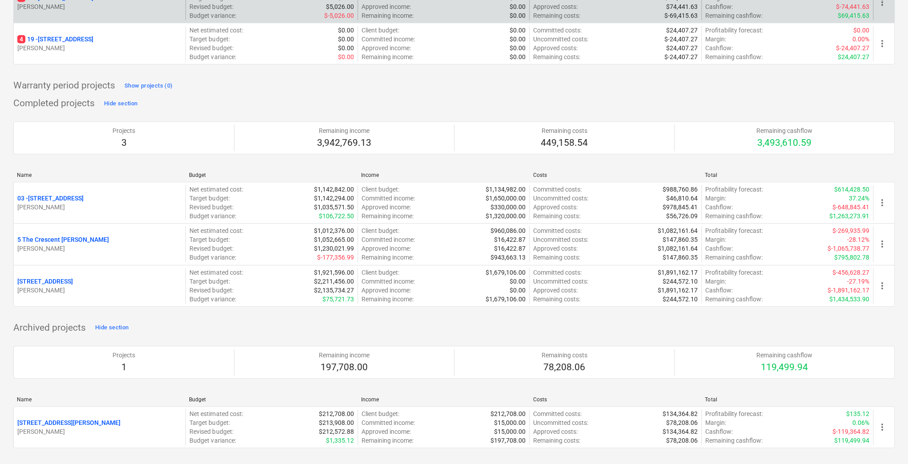
scroll to position [299, 0]
